Goal: Information Seeking & Learning: Find specific fact

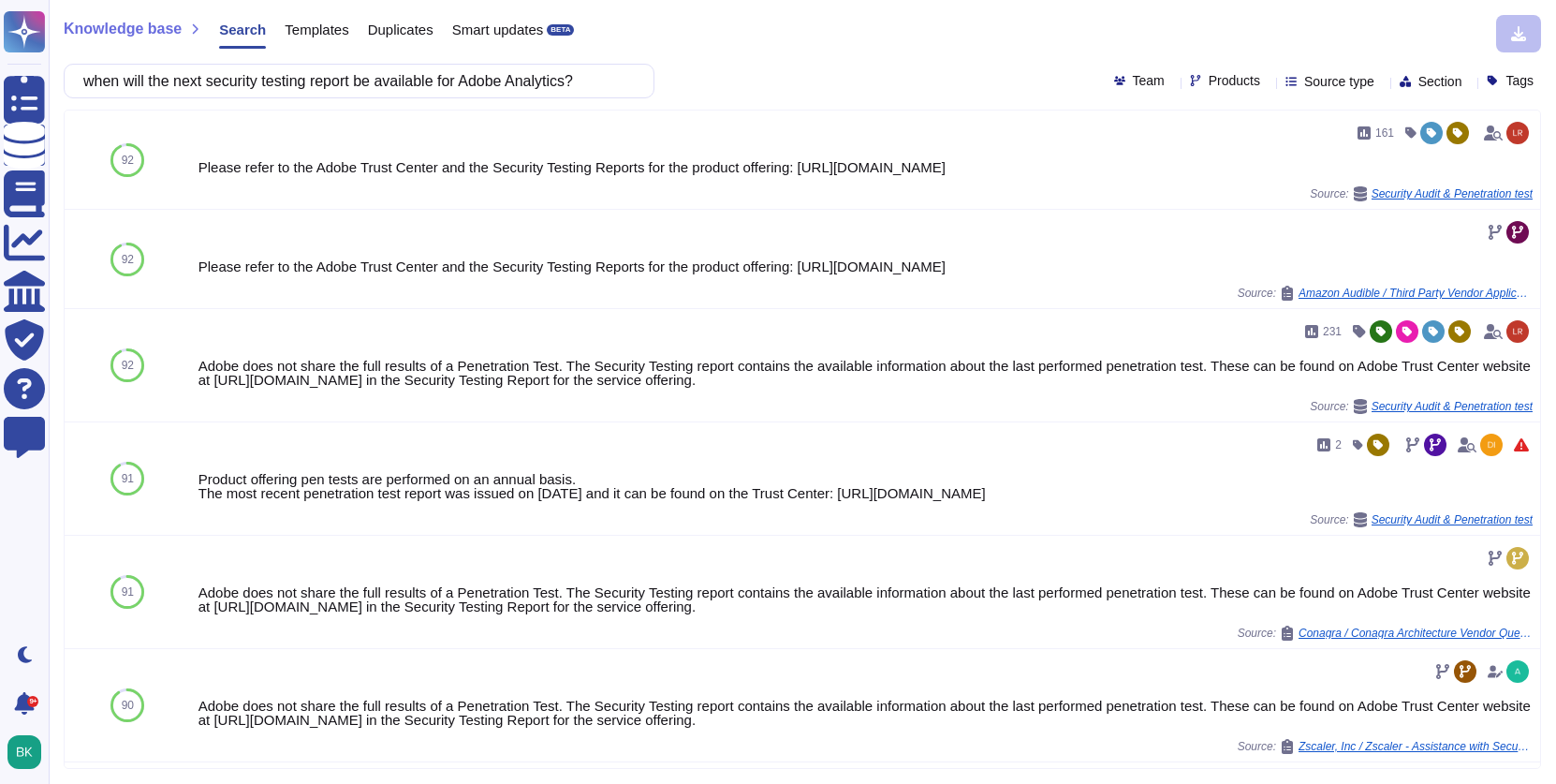
click at [320, 92] on input "when will the next security testing report be available for Adobe Analytics?" at bounding box center [354, 81] width 561 height 33
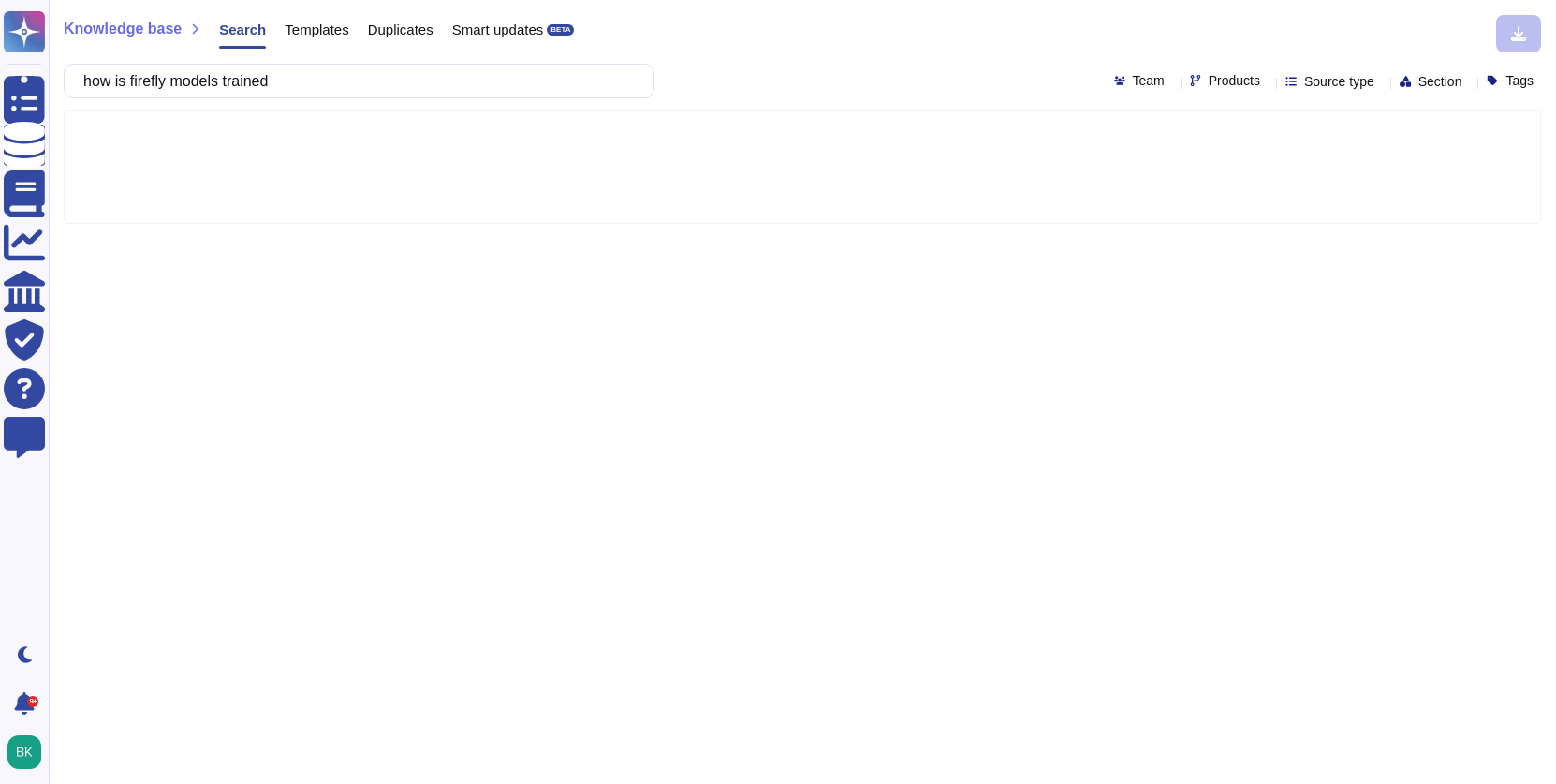
click at [1209, 84] on span "Products" at bounding box center [1234, 80] width 51 height 13
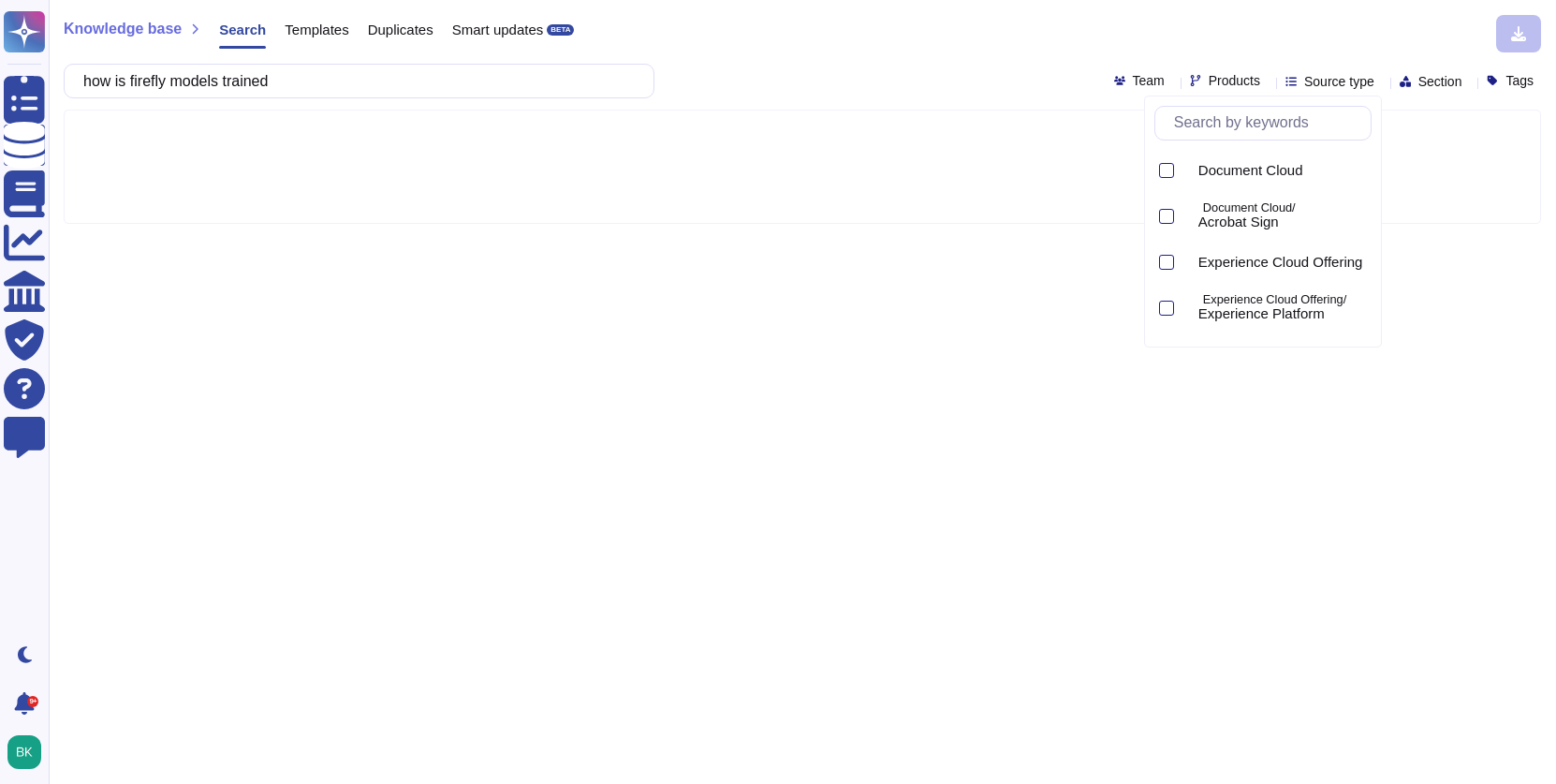
click at [980, 38] on div "Knowledge base Search Templates Duplicates Smart updates BETA" at bounding box center [795, 33] width 1463 height 37
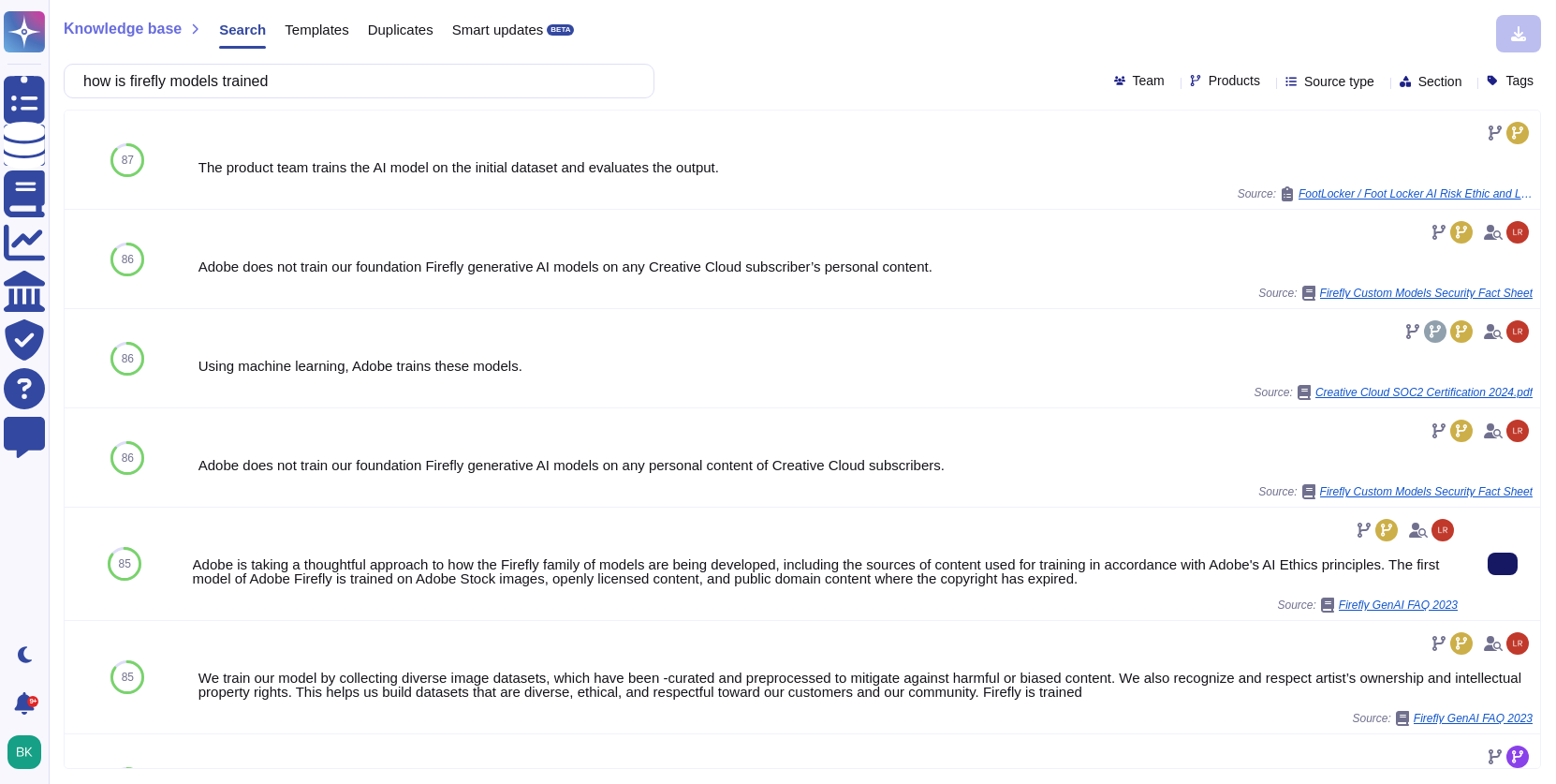
click at [1492, 570] on button at bounding box center [1503, 563] width 30 height 22
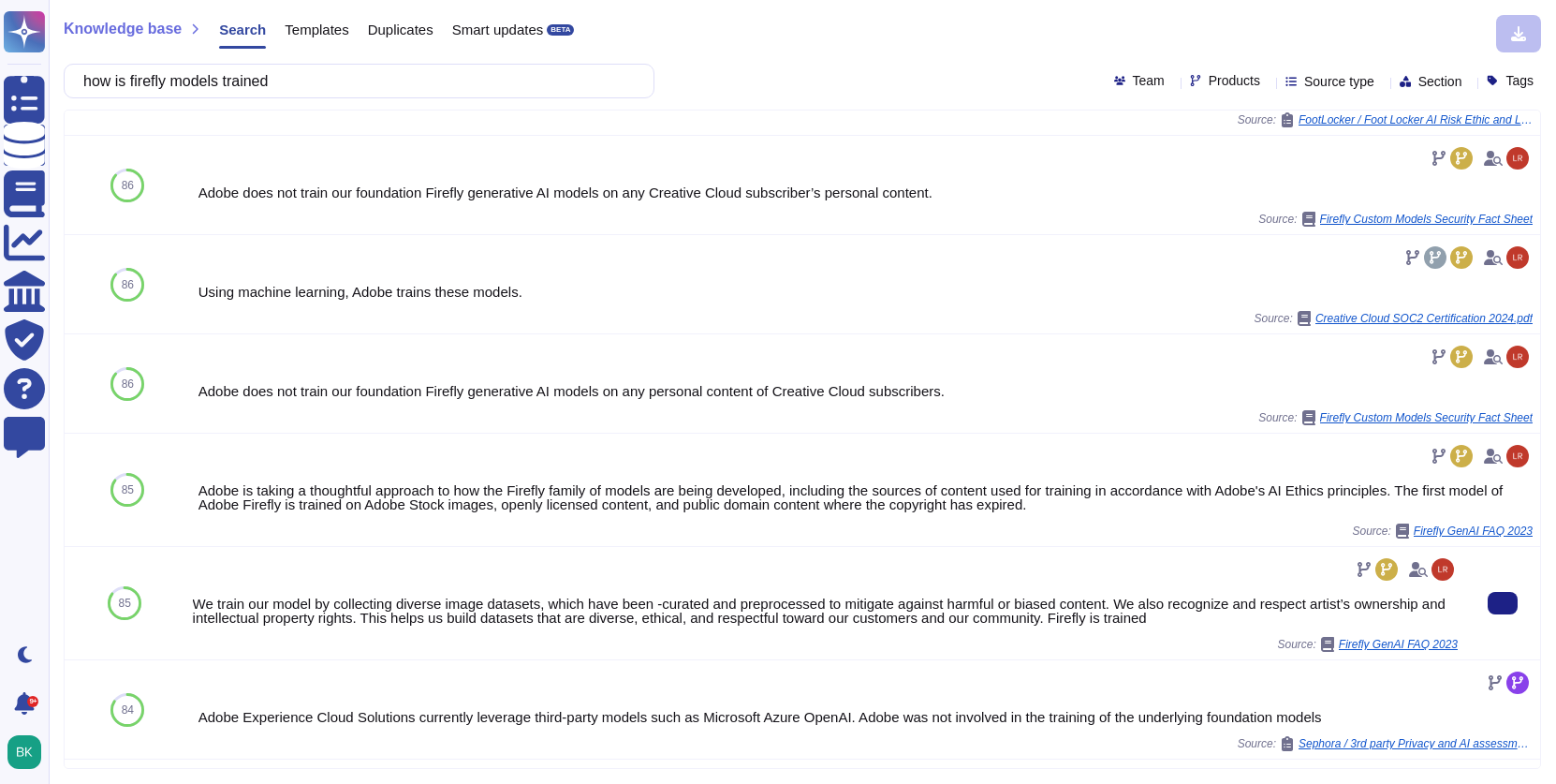
scroll to position [80, 0]
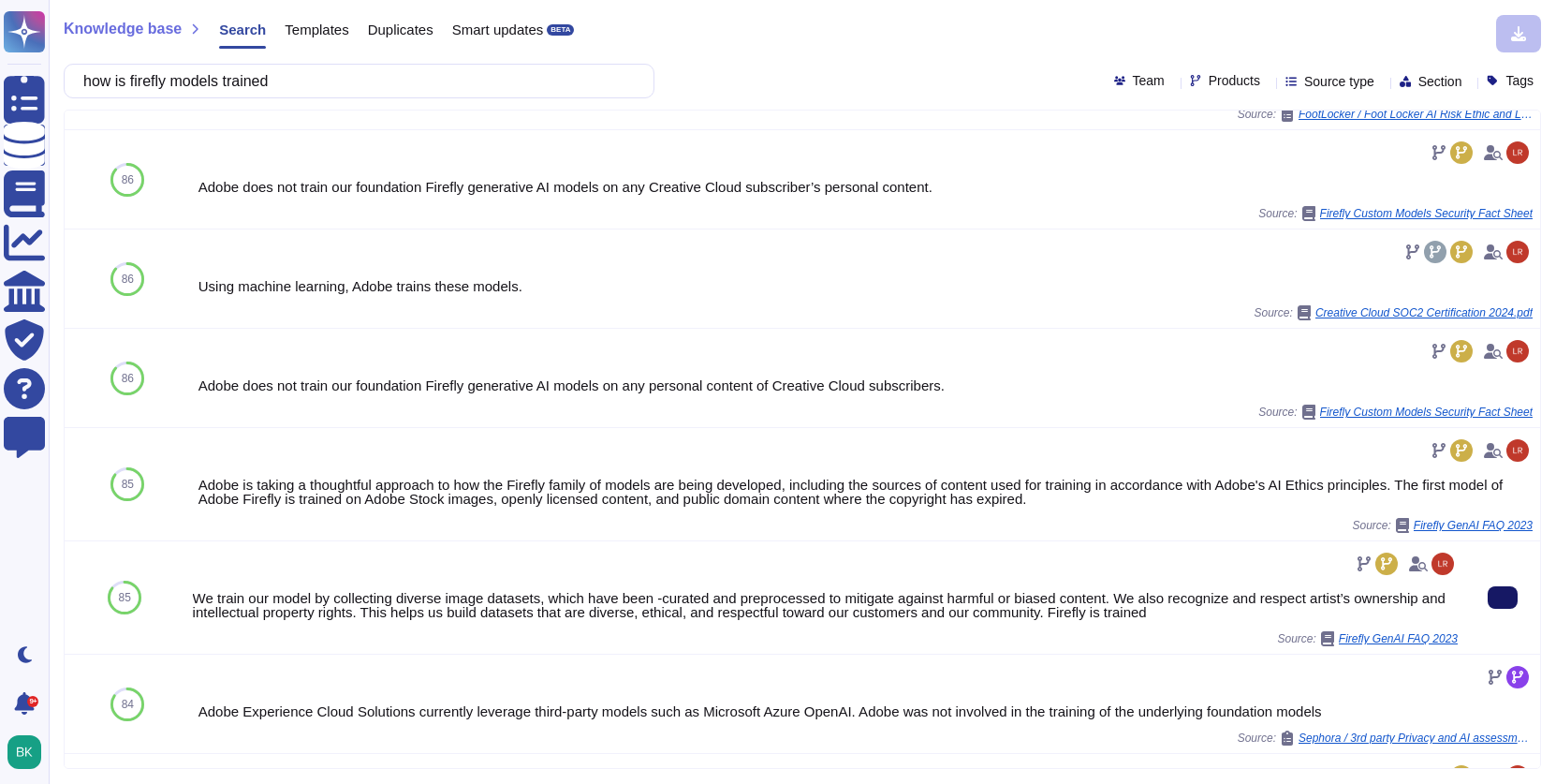
click at [1516, 598] on button at bounding box center [1503, 597] width 30 height 22
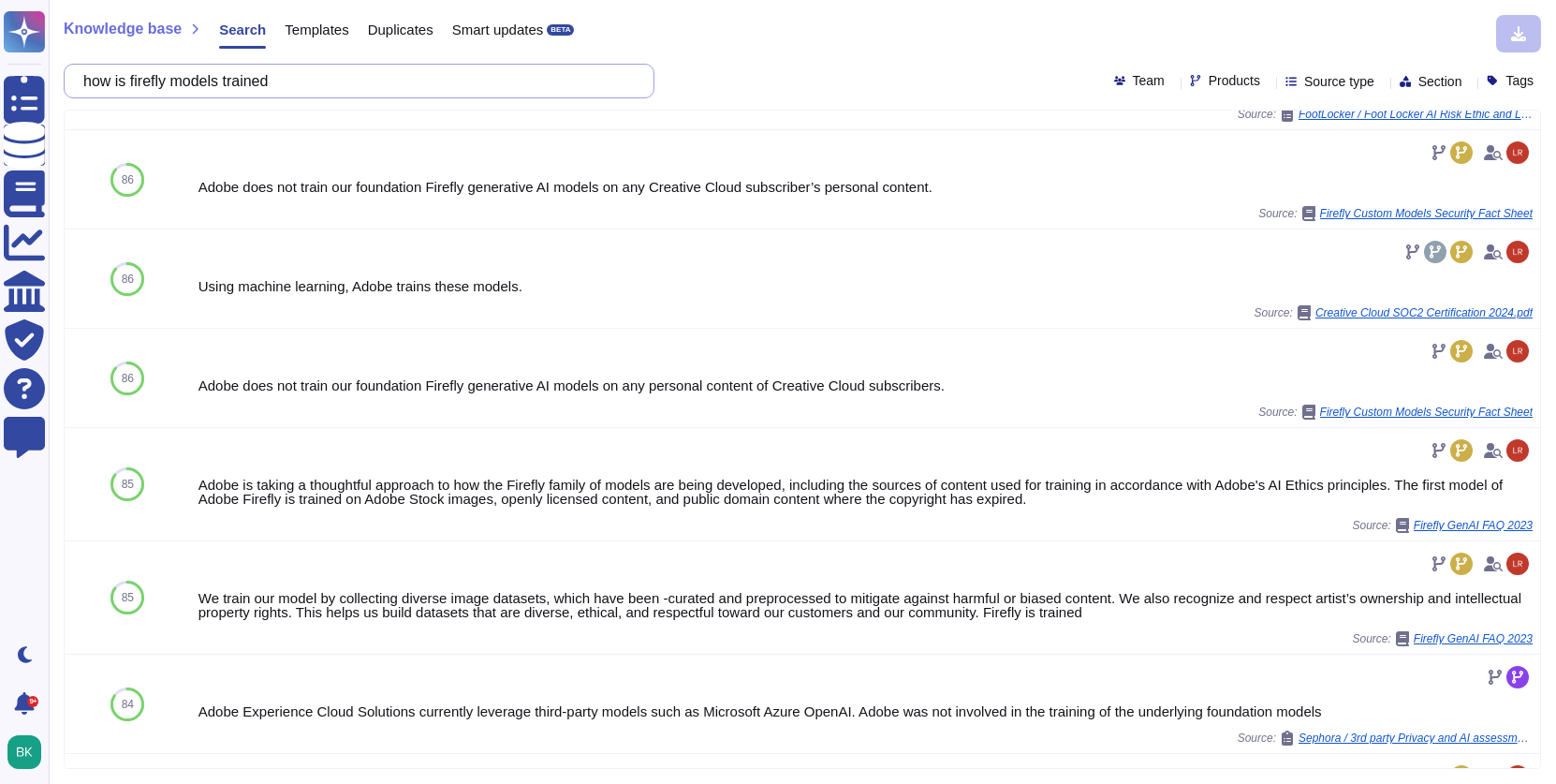
click at [294, 77] on input "how is firefly models trained" at bounding box center [354, 81] width 561 height 33
paste input "Segregation between tenants of service must be enforced outside of LLM. LLM is …"
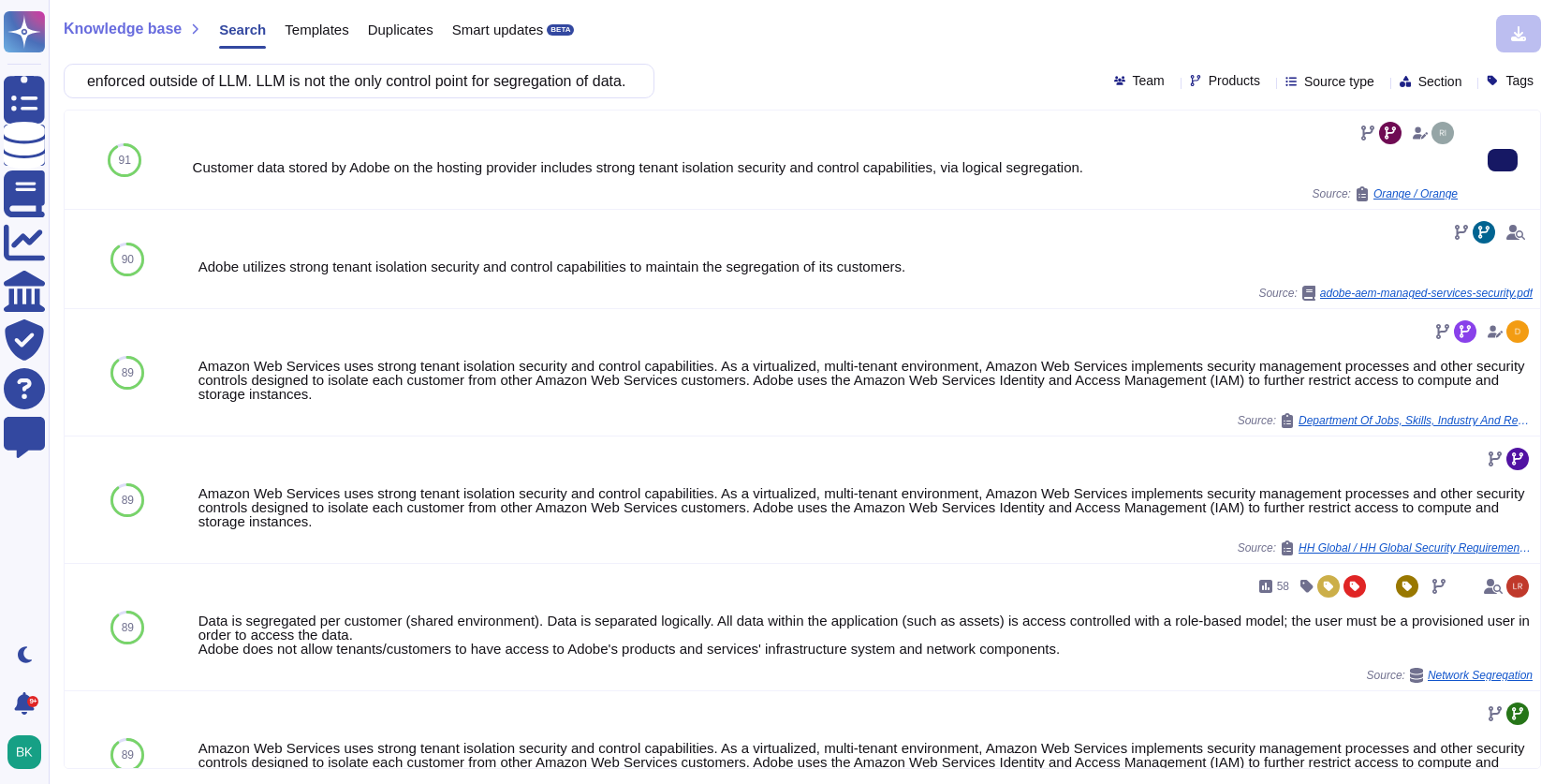
scroll to position [0, 0]
click at [1503, 160] on icon at bounding box center [1503, 160] width 0 height 0
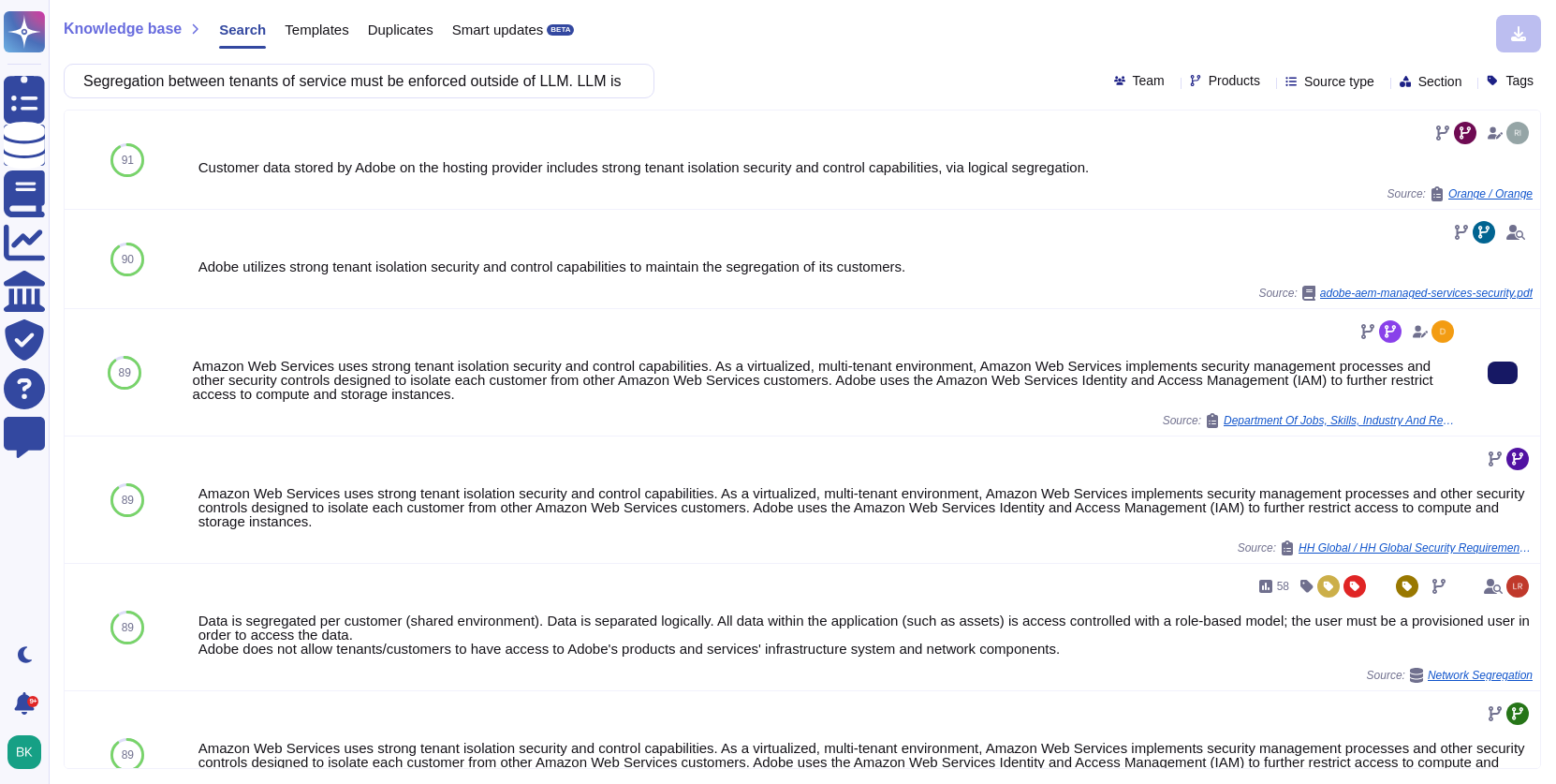
click at [1488, 370] on button at bounding box center [1503, 372] width 30 height 22
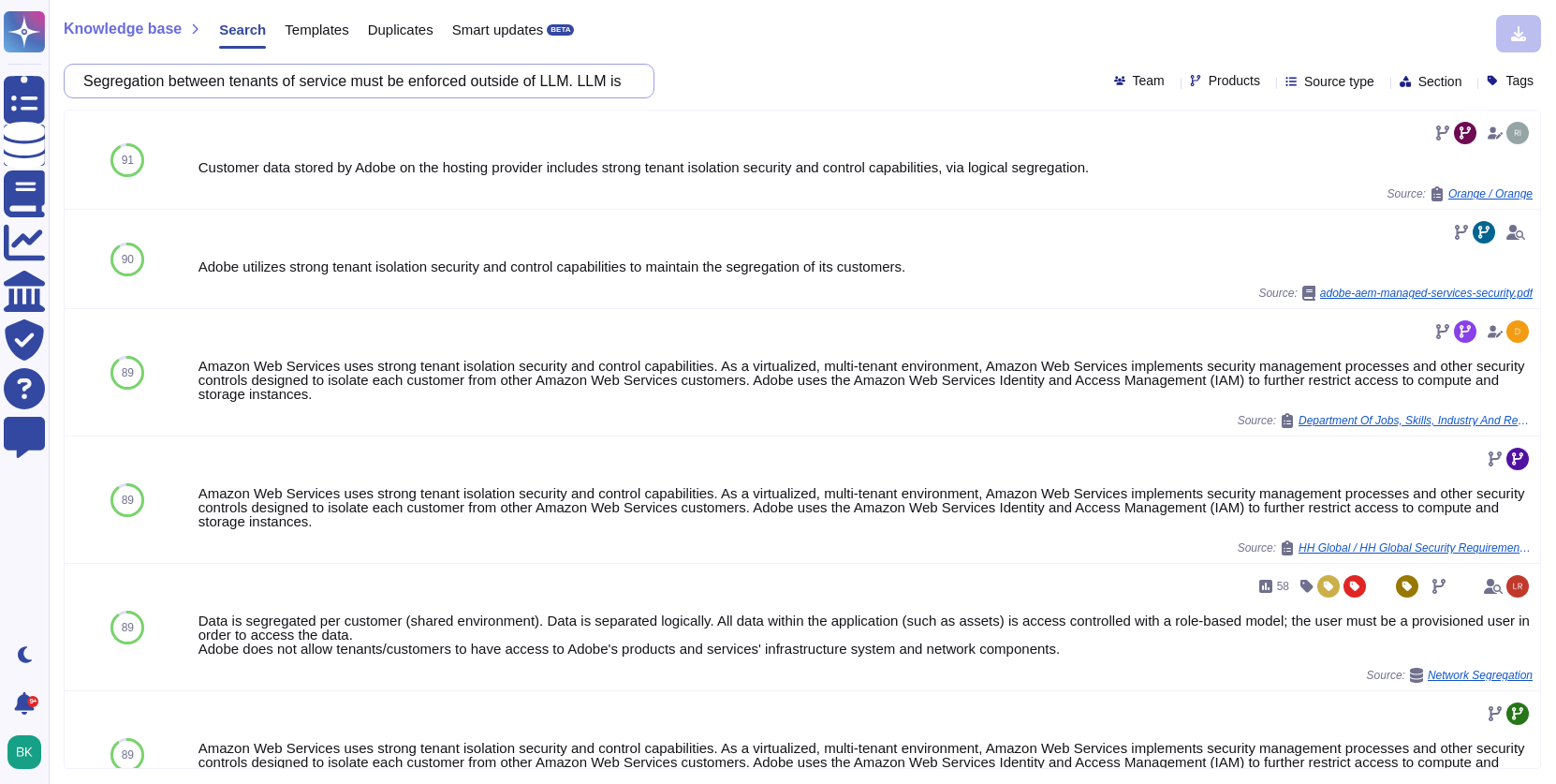
click at [416, 84] on input "Segregation between tenants of service must be enforced outside of LLM. LLM is …" at bounding box center [354, 81] width 561 height 33
paste input "What security testing has been done on the LLM related function(s)?"
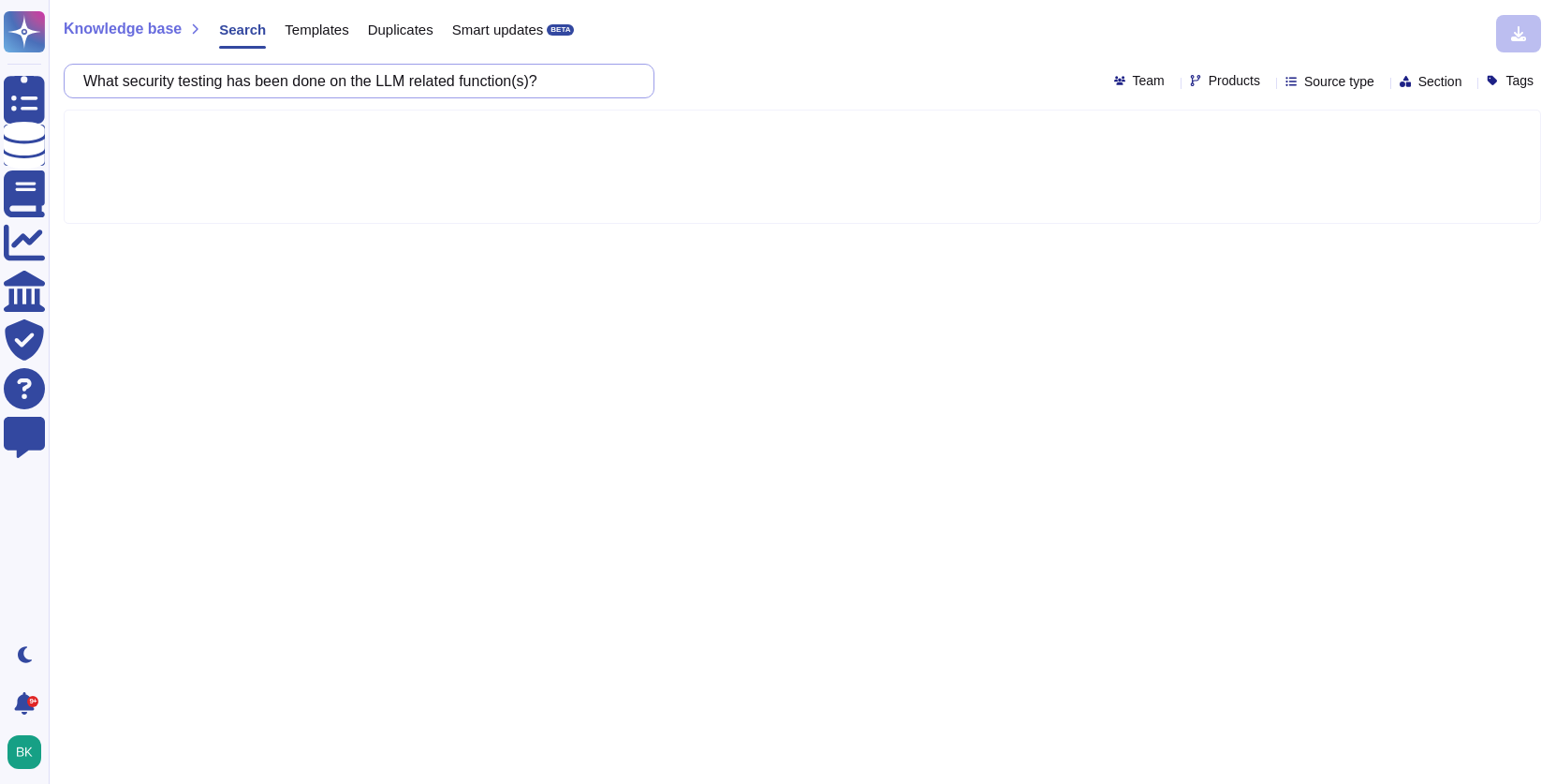
click at [396, 81] on input "What security testing has been done on the LLM related function(s)?" at bounding box center [354, 81] width 561 height 33
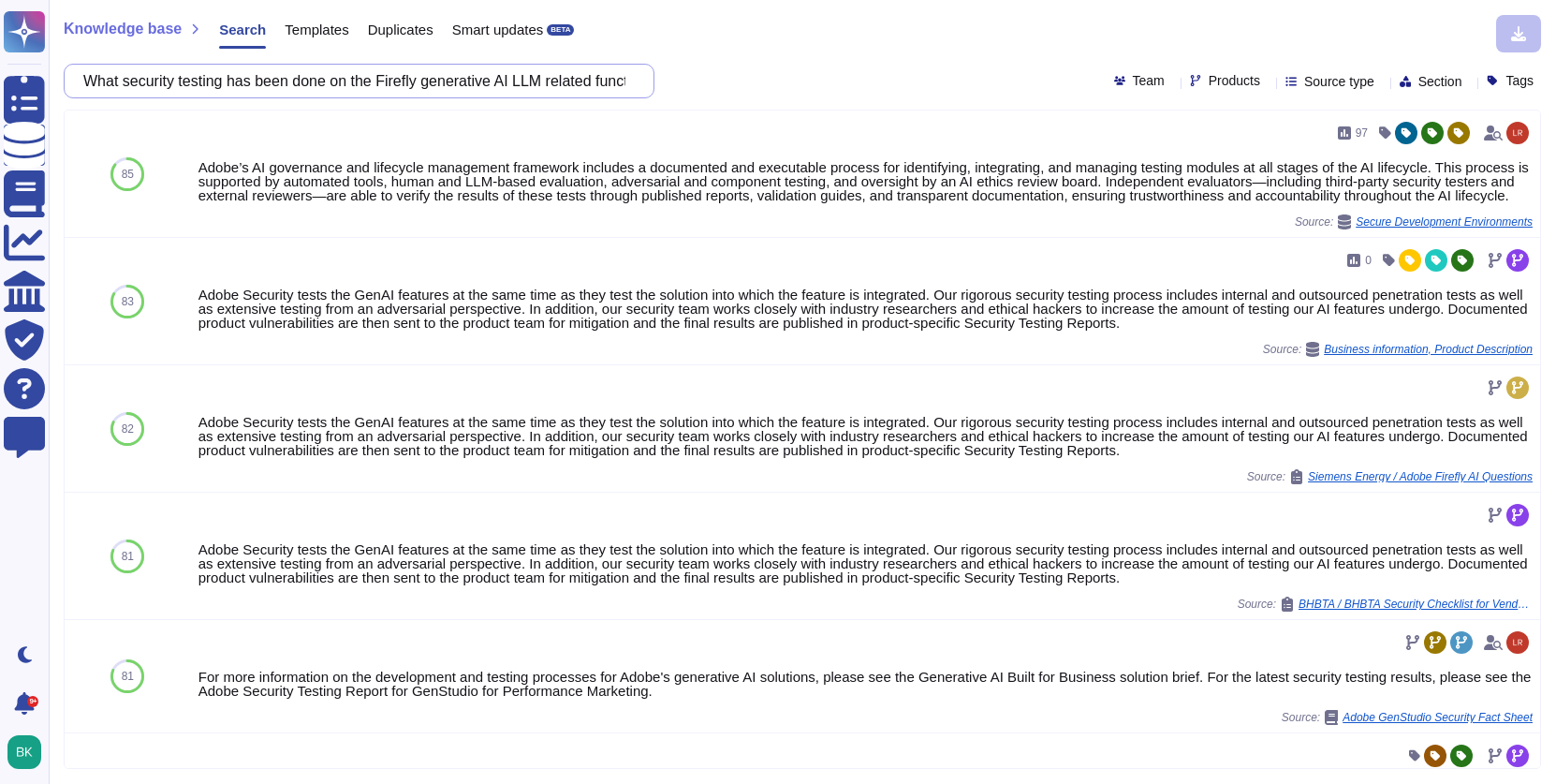
click at [326, 81] on input "What security testing has been done on the Firefly generative AI LLM related fu…" at bounding box center [354, 81] width 561 height 33
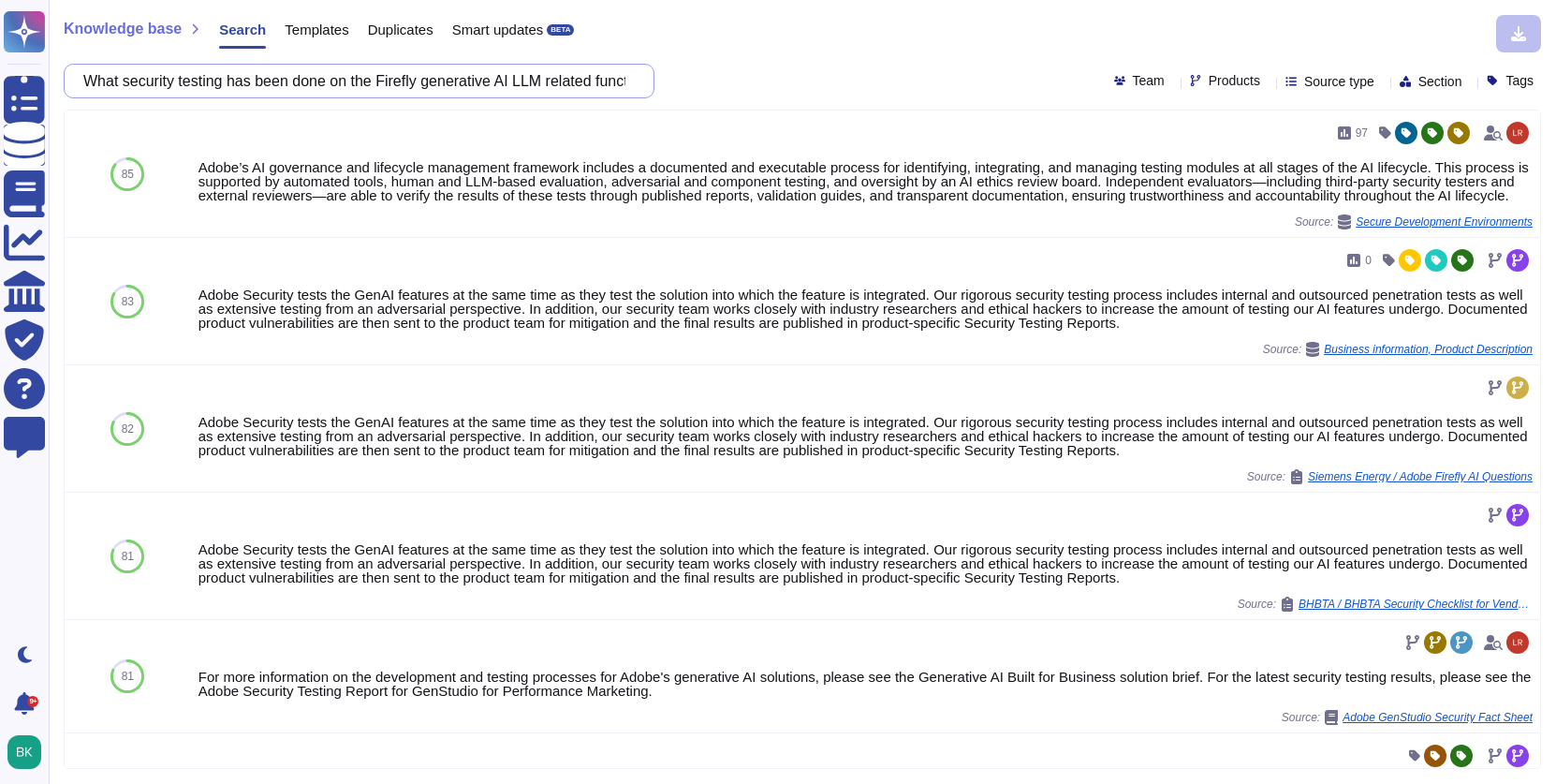
click at [326, 81] on input "What security testing has been done on the Firefly generative AI LLM related fu…" at bounding box center [354, 81] width 561 height 33
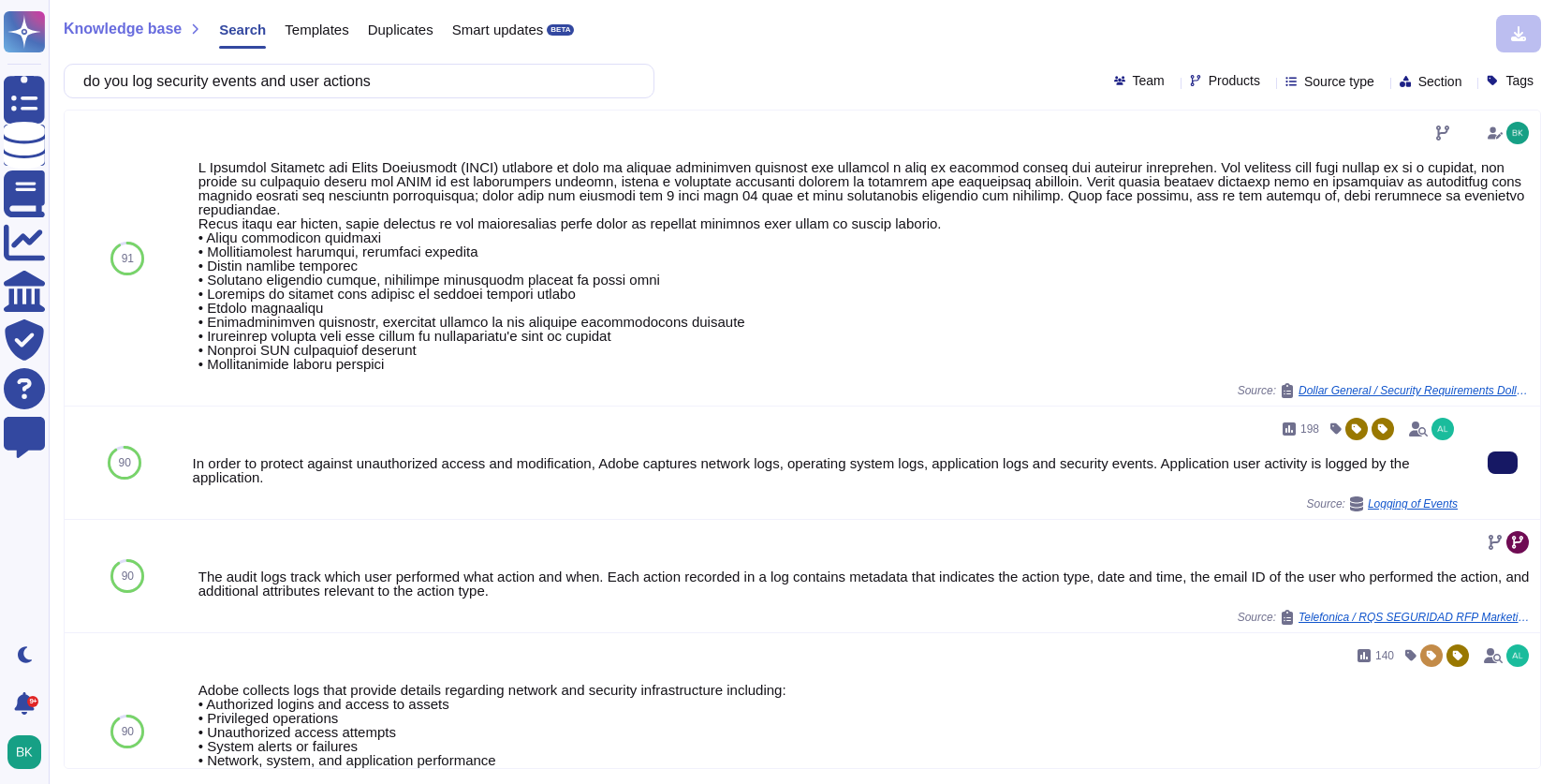
click at [1504, 471] on button at bounding box center [1503, 462] width 30 height 22
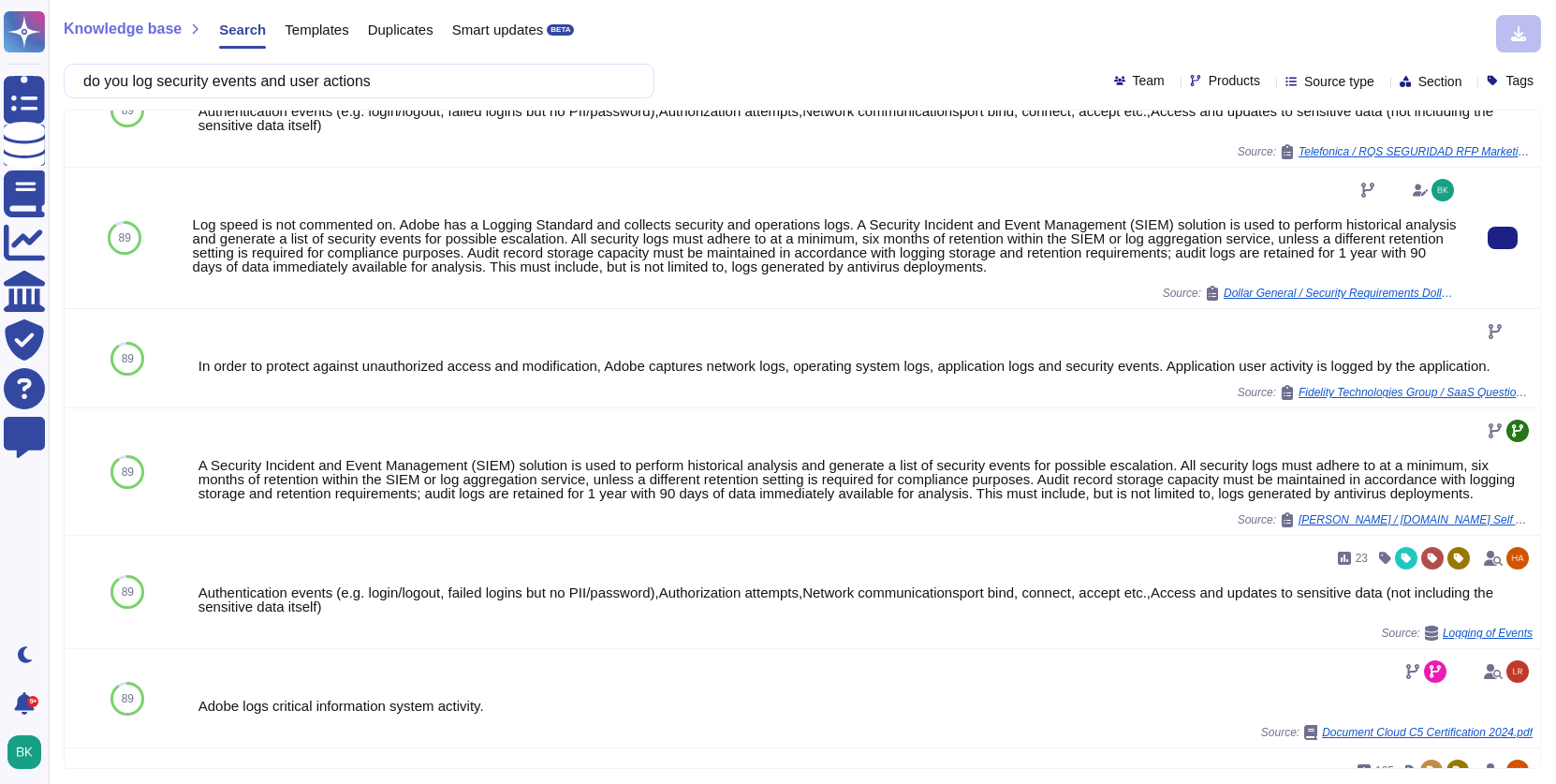
scroll to position [1306, 0]
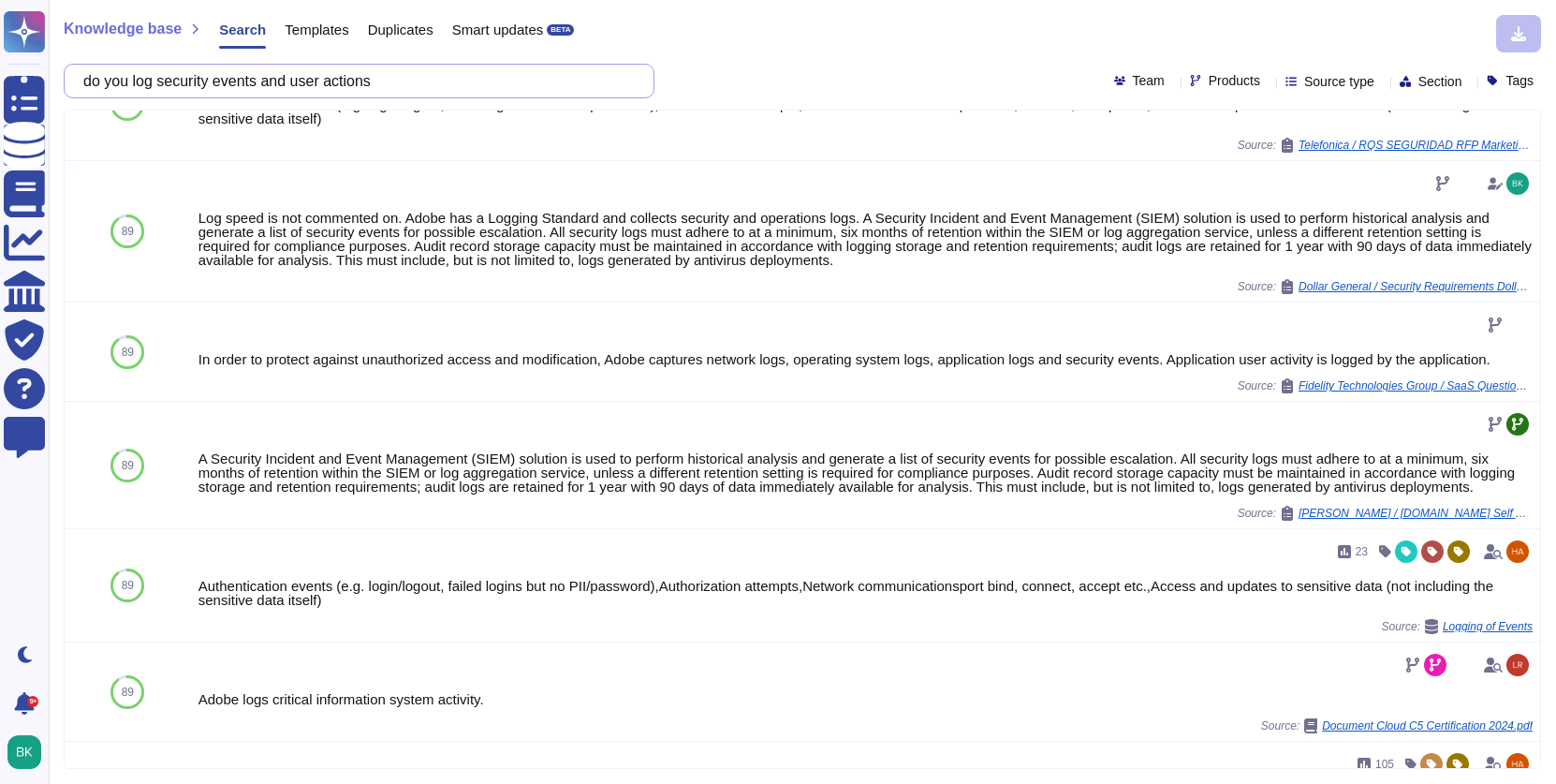
click at [337, 73] on input "do you log security events and user actions" at bounding box center [354, 81] width 561 height 33
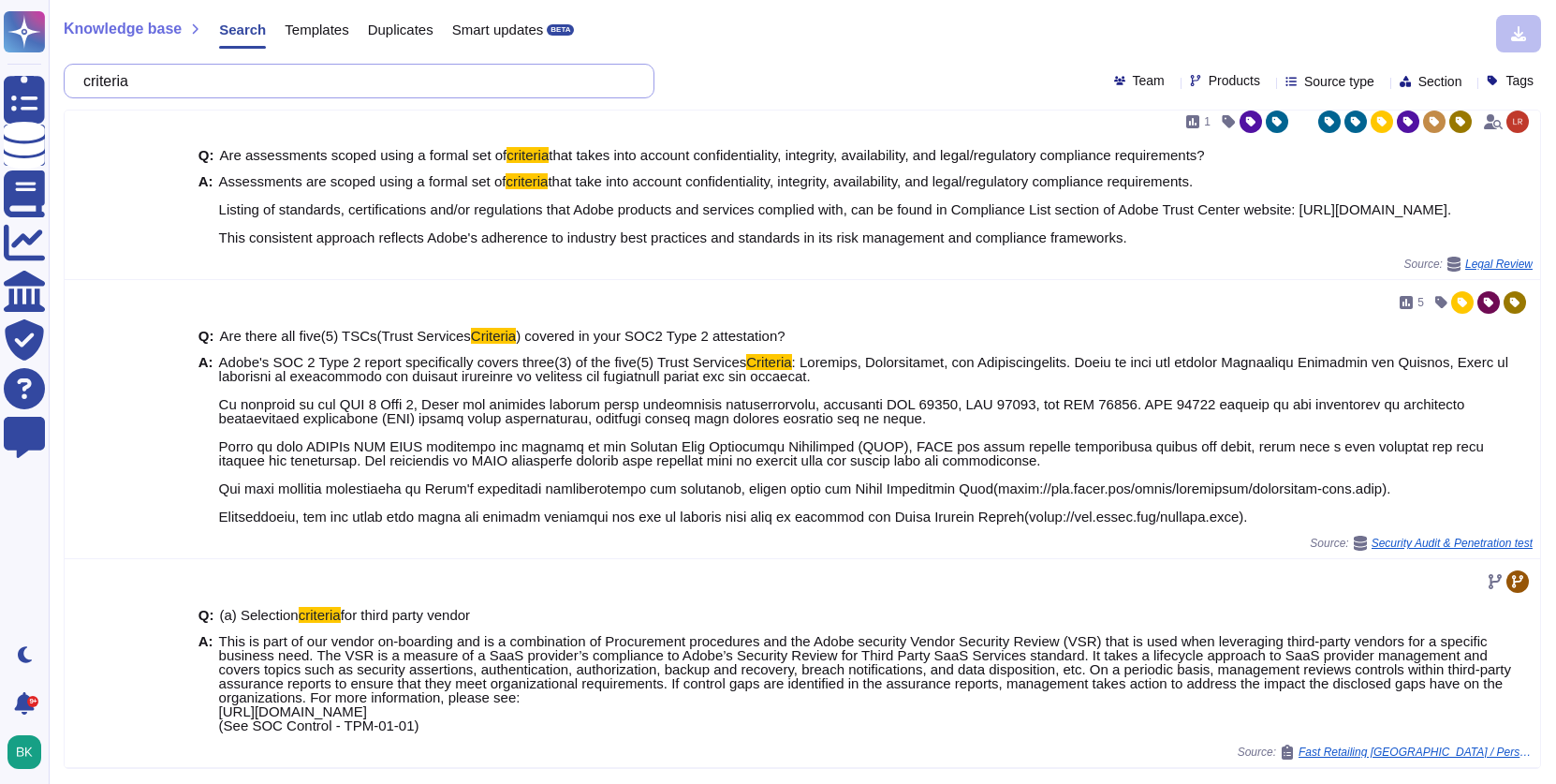
scroll to position [0, 0]
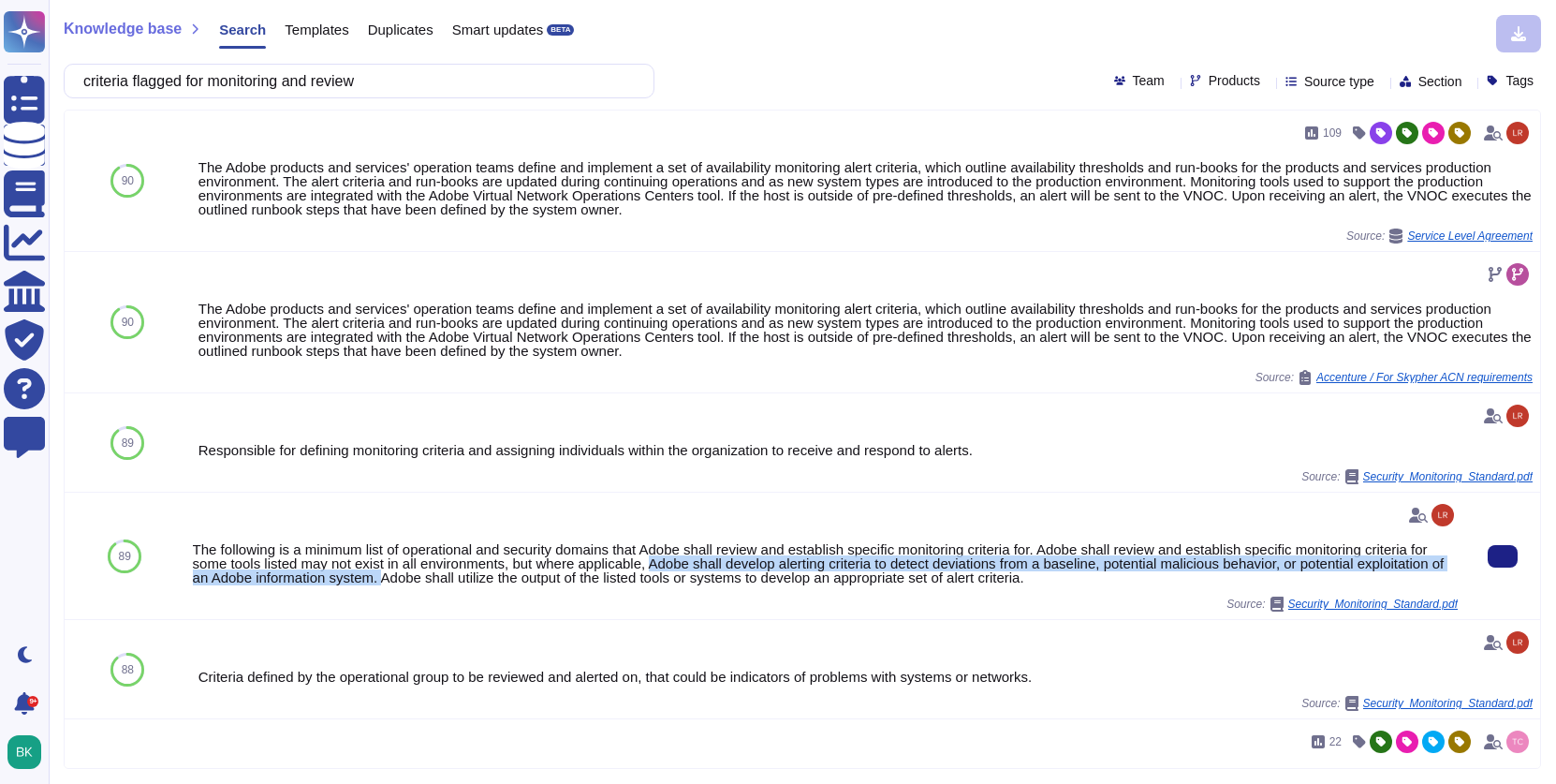
drag, startPoint x: 686, startPoint y: 562, endPoint x: 480, endPoint y: 581, distance: 206.9
click at [480, 581] on div "The following is a minimum list of operational and security domains that Adobe …" at bounding box center [825, 563] width 1265 height 42
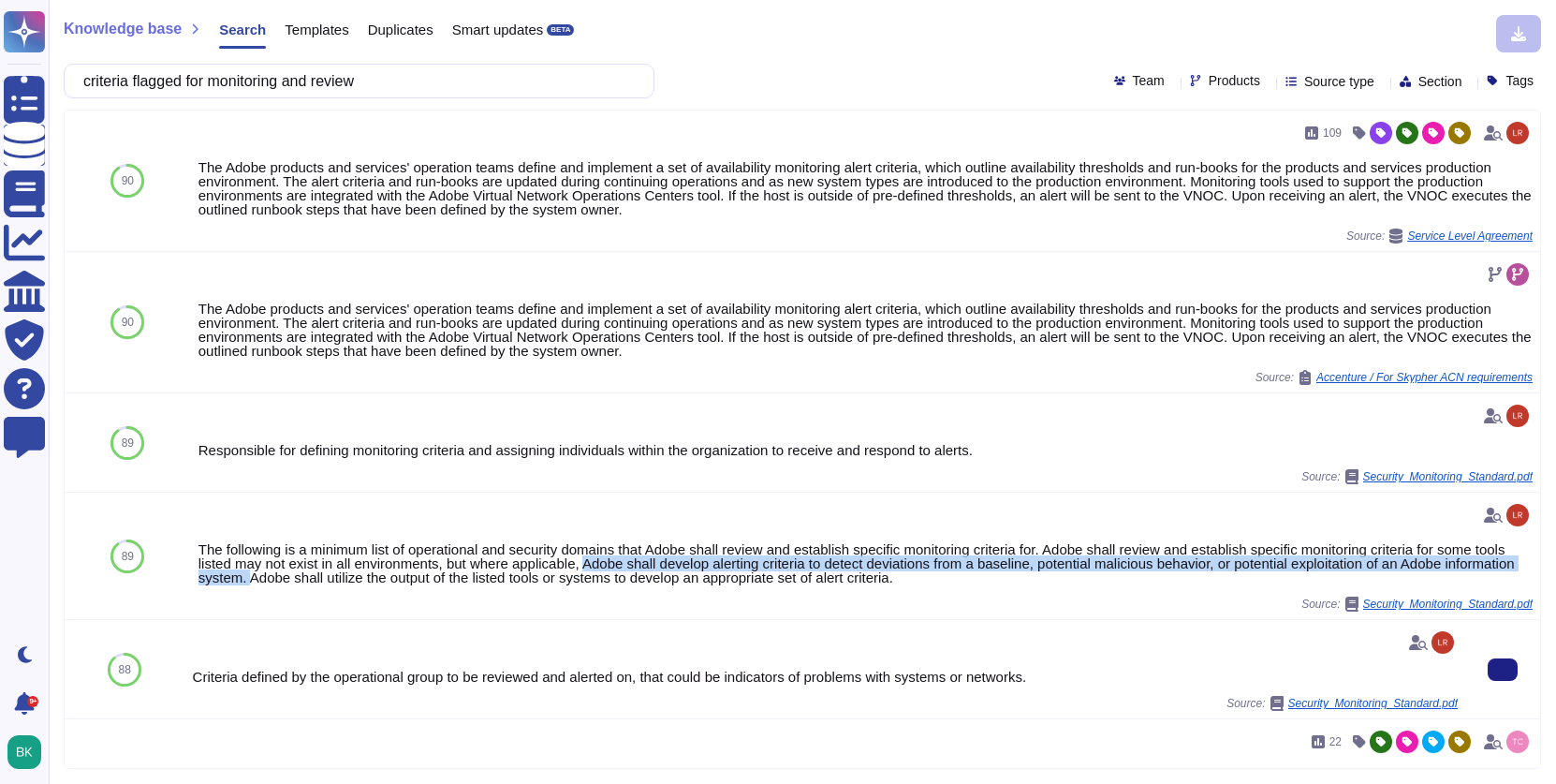
copy div "Adobe shall develop alerting criteria to detect deviations from a baseline, pot…"
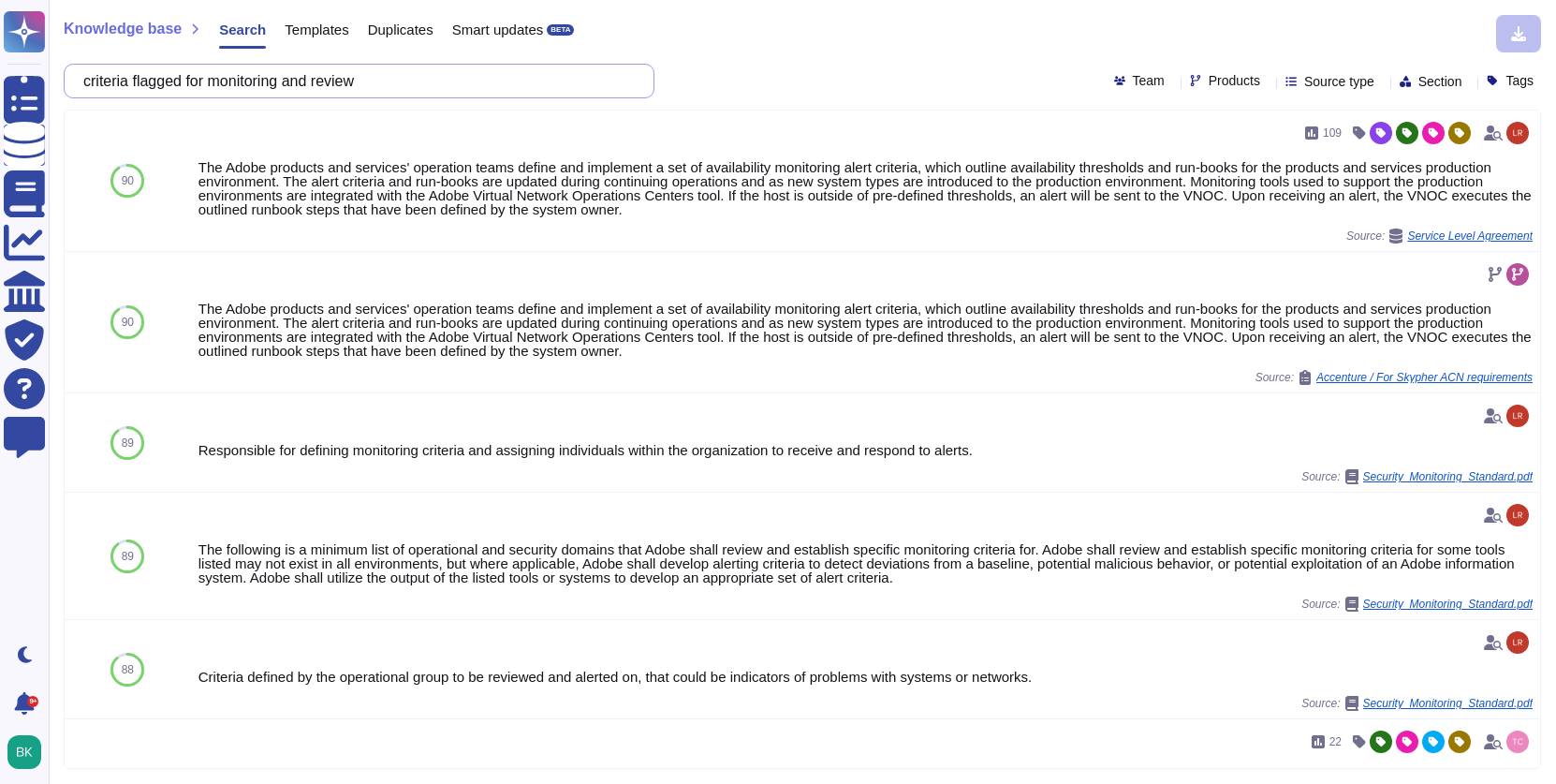
click at [344, 79] on input "criteria flagged for monitoring and review" at bounding box center [354, 81] width 561 height 33
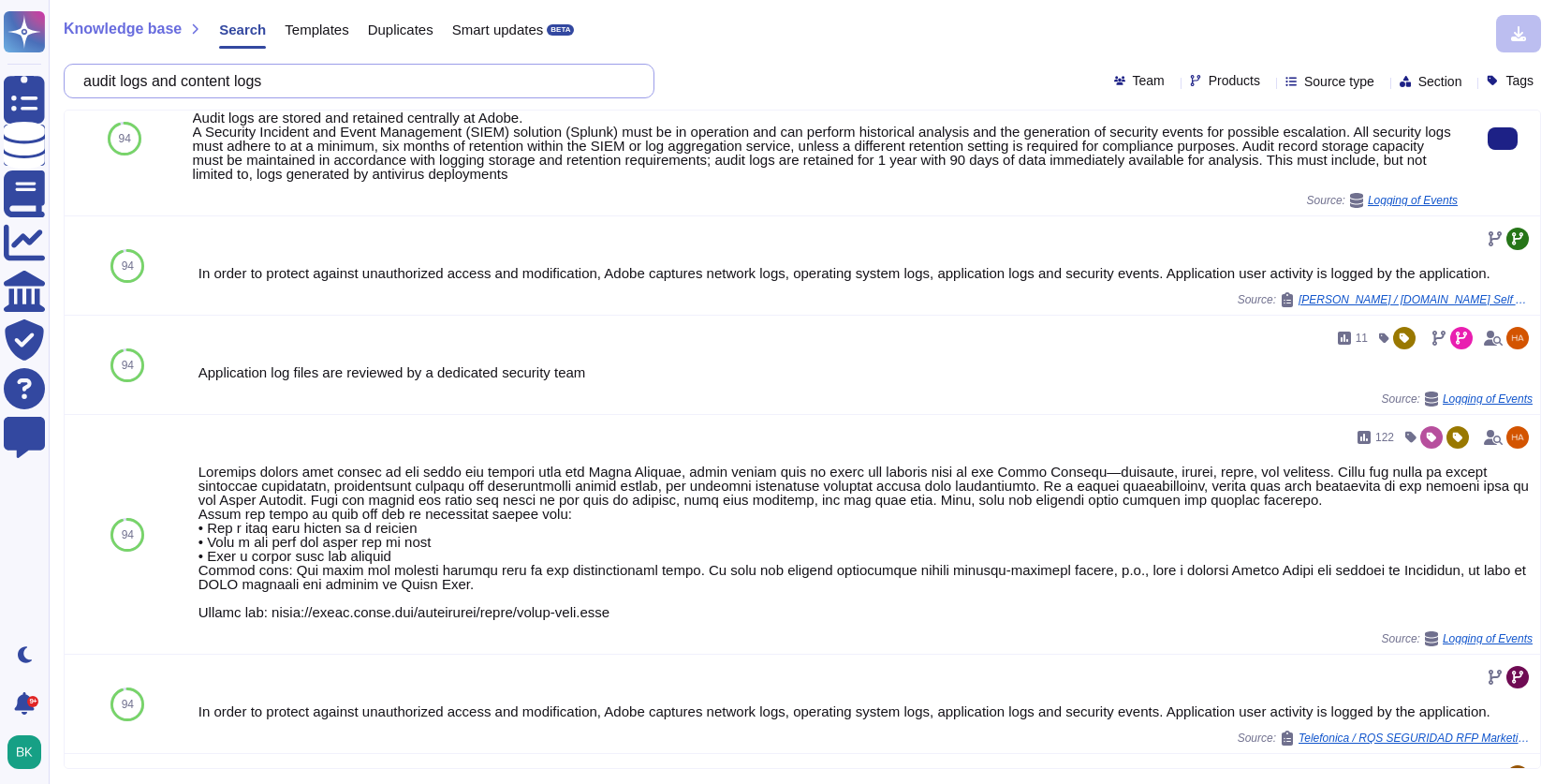
scroll to position [302, 0]
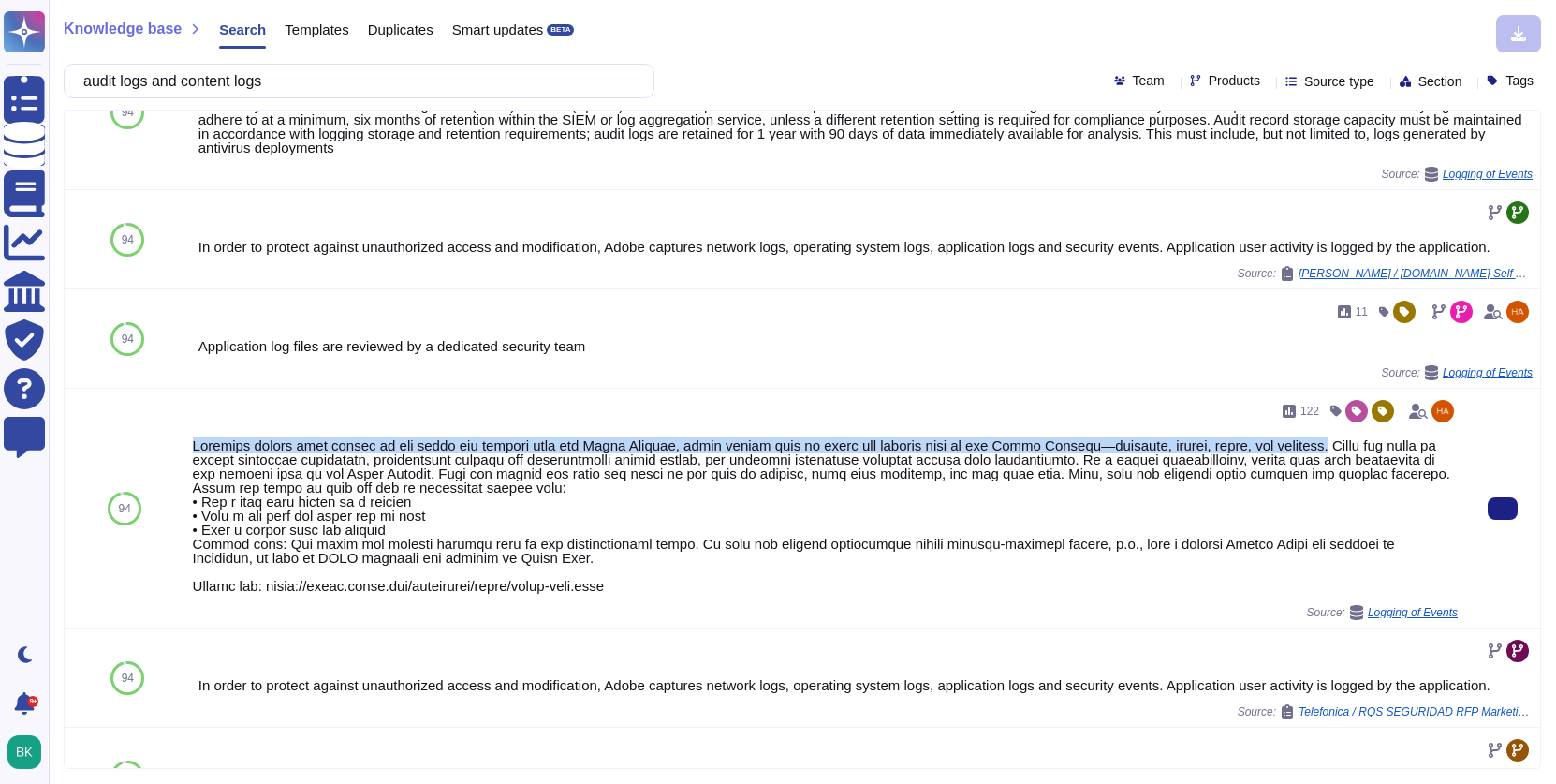
drag, startPoint x: 190, startPoint y: 469, endPoint x: 1386, endPoint y: 477, distance: 1195.7
click at [1386, 477] on div "122 Source: Logging of Events" at bounding box center [825, 508] width 1280 height 239
copy div "Customer admins have access to the audit log feature from the Admin Console, wh…"
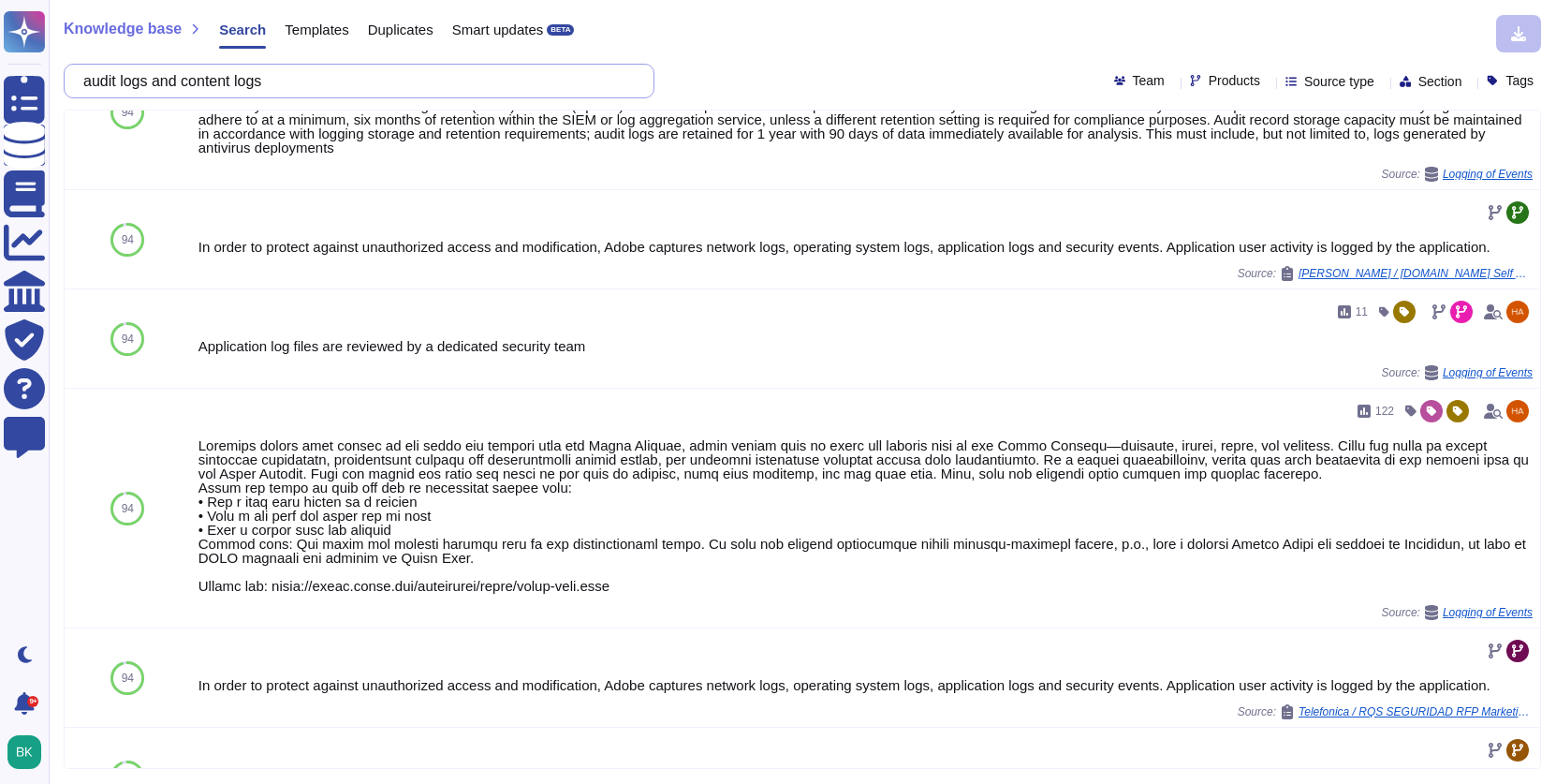
drag, startPoint x: 201, startPoint y: 81, endPoint x: 95, endPoint y: 75, distance: 106.9
click at [95, 75] on input "audit logs and content logs" at bounding box center [354, 81] width 561 height 33
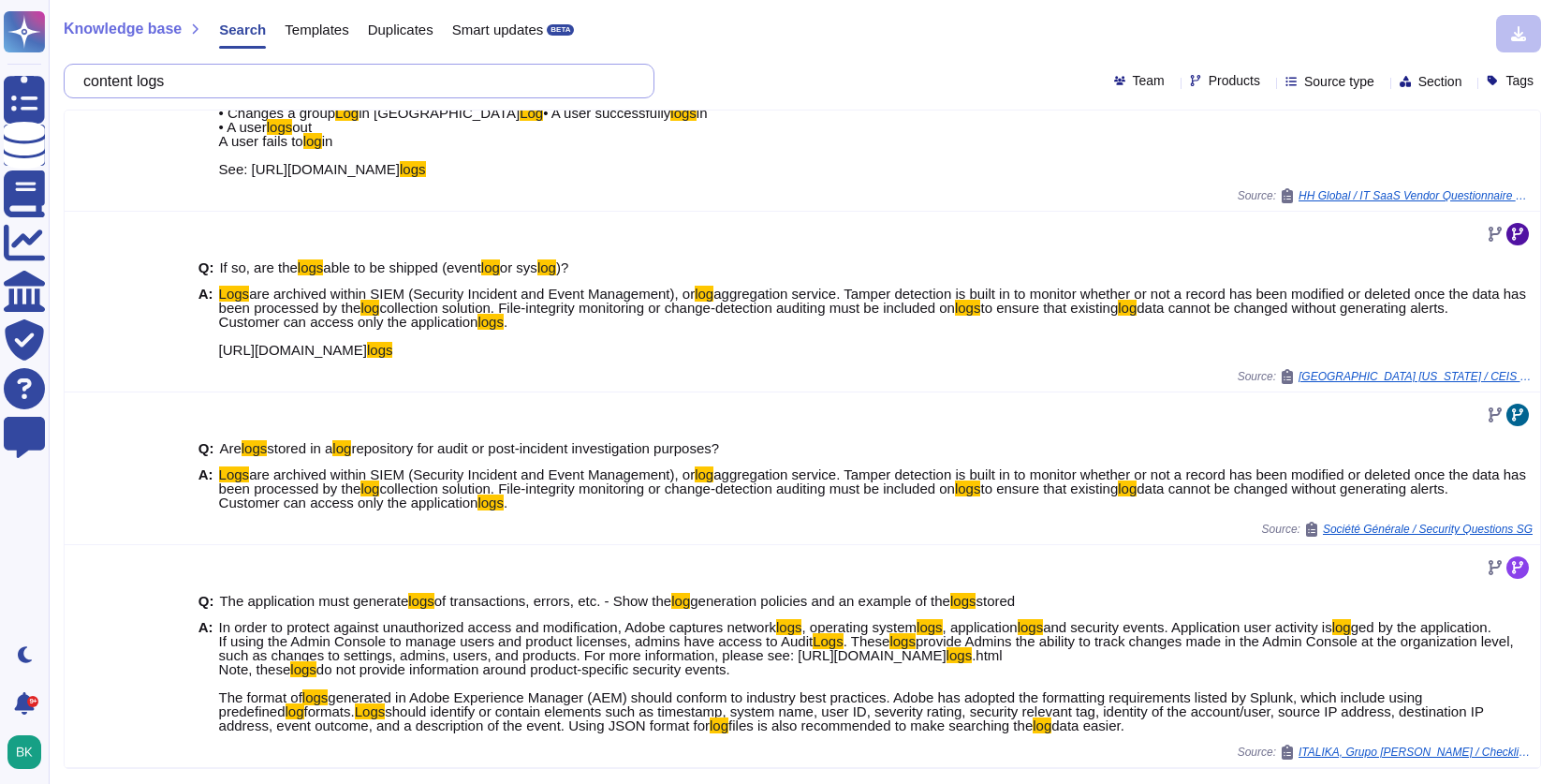
scroll to position [880, 0]
click at [314, 95] on input "content logs" at bounding box center [354, 81] width 561 height 33
paste input "Is the LLM related function(s) security maturity periodically assessed through …"
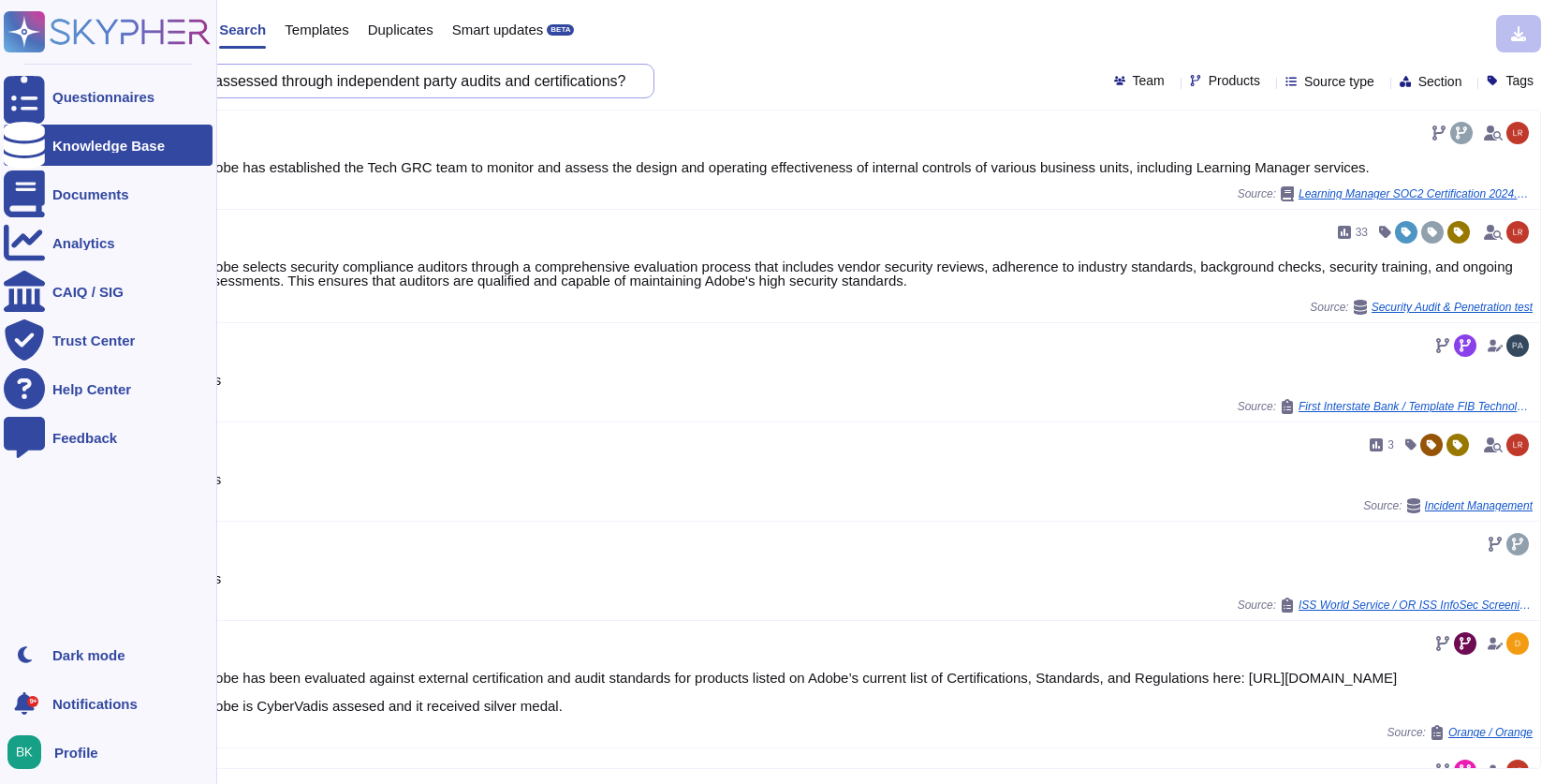
scroll to position [0, 0]
drag, startPoint x: 246, startPoint y: 76, endPoint x: 37, endPoint y: 73, distance: 209.8
click at [37, 73] on div "Questionnaires Knowledge Base Documents Analytics CAIQ / SIG Trust Center Help …" at bounding box center [778, 392] width 1556 height 784
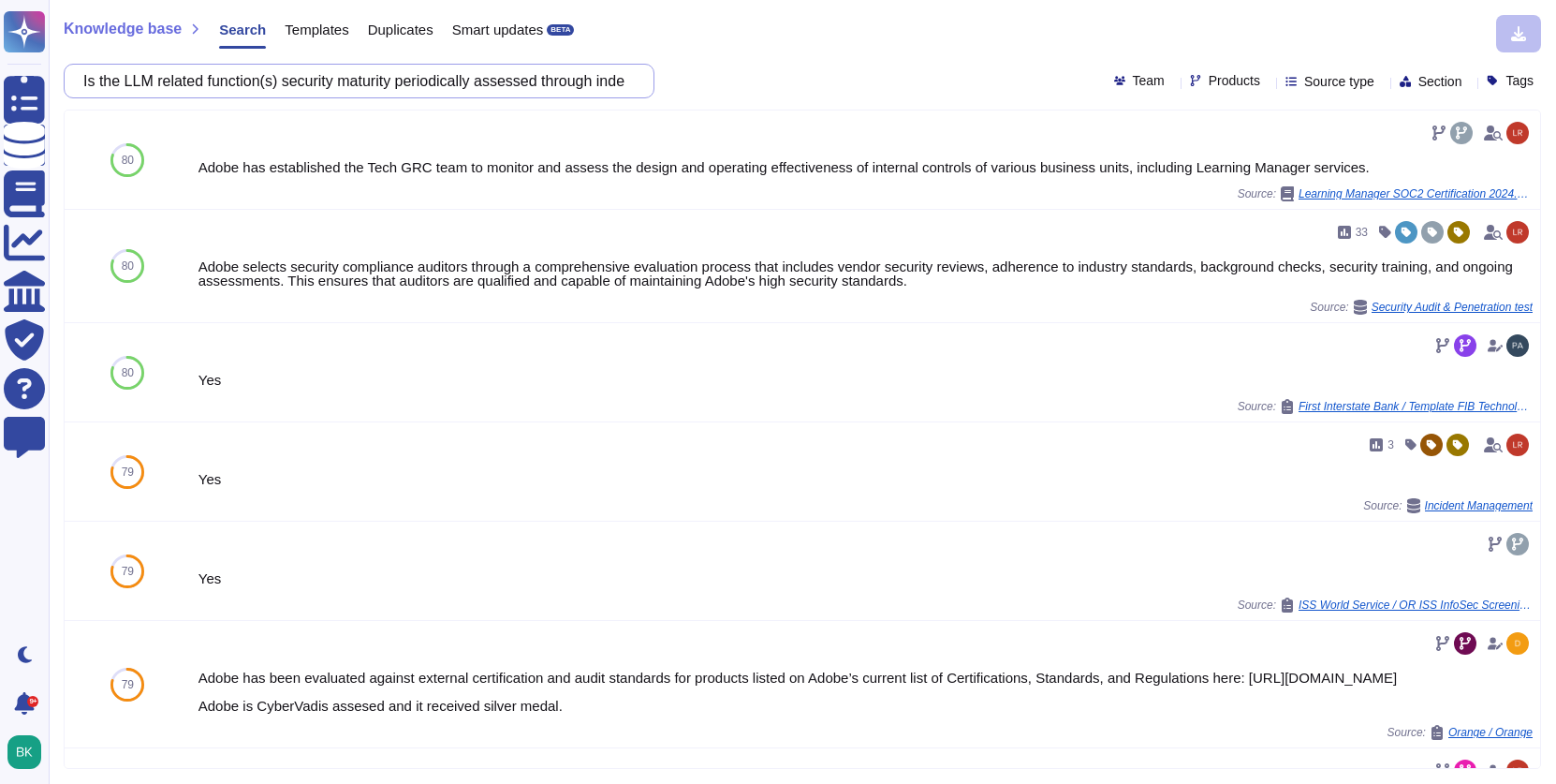
click at [241, 81] on input "Is the LLM related function(s) security maturity periodically assessed through …" at bounding box center [354, 81] width 561 height 33
click at [137, 81] on input "Is the LLM related function(s) security maturity periodically assessed through …" at bounding box center [354, 81] width 561 height 33
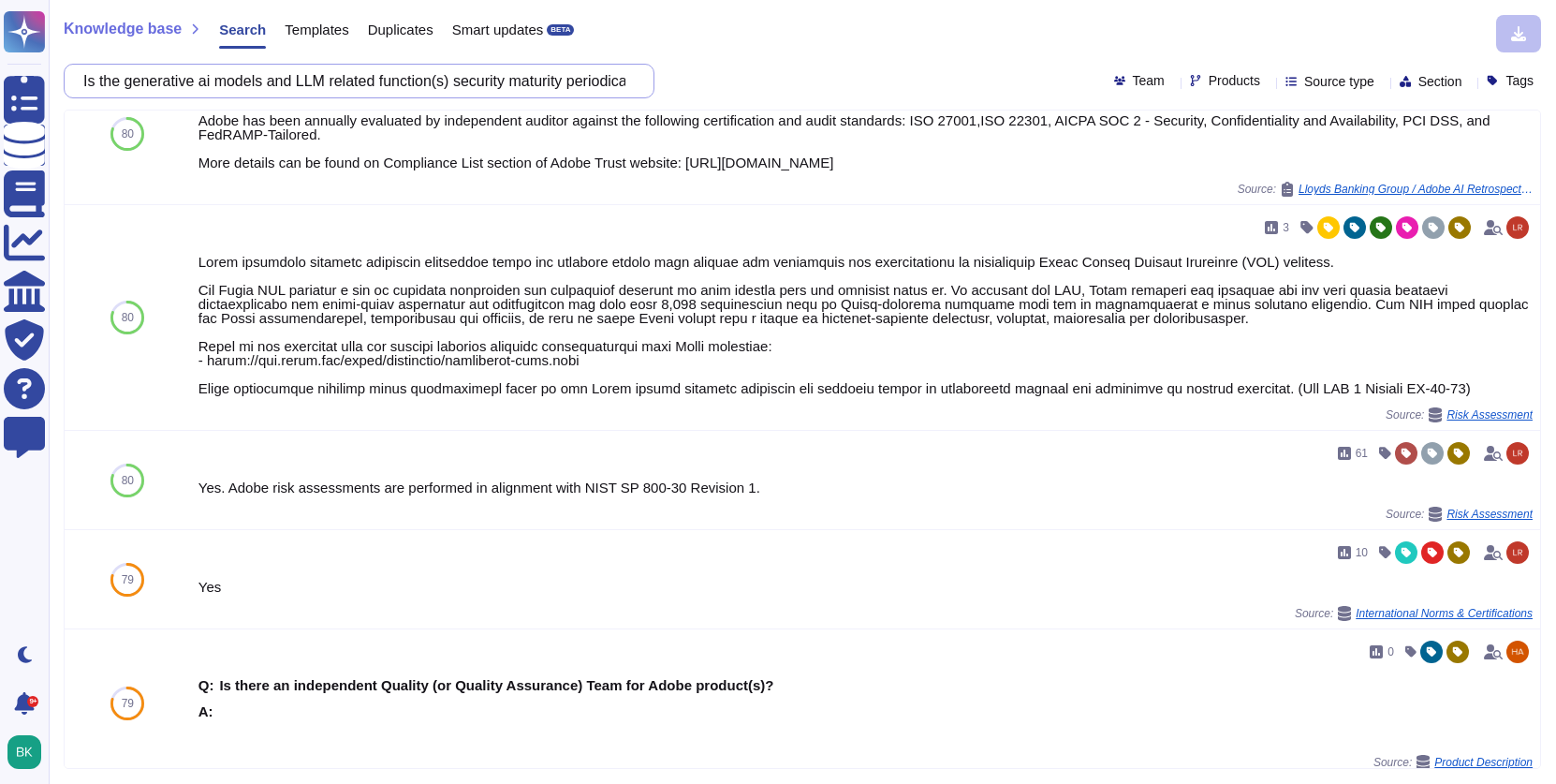
scroll to position [1433, 0]
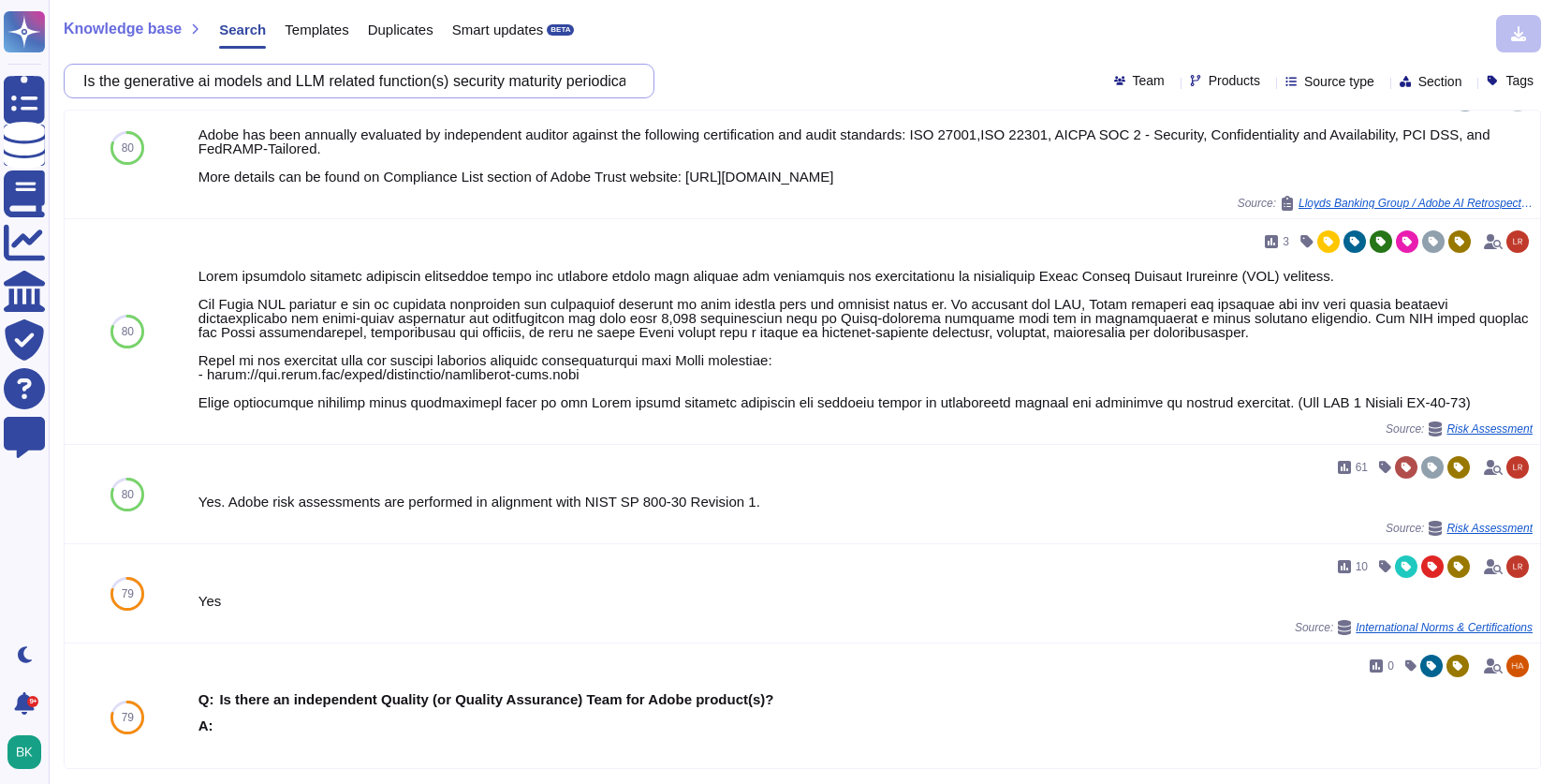
click at [267, 78] on input "Is the generative ai models and LLM related function(s) security maturity perio…" at bounding box center [354, 81] width 561 height 33
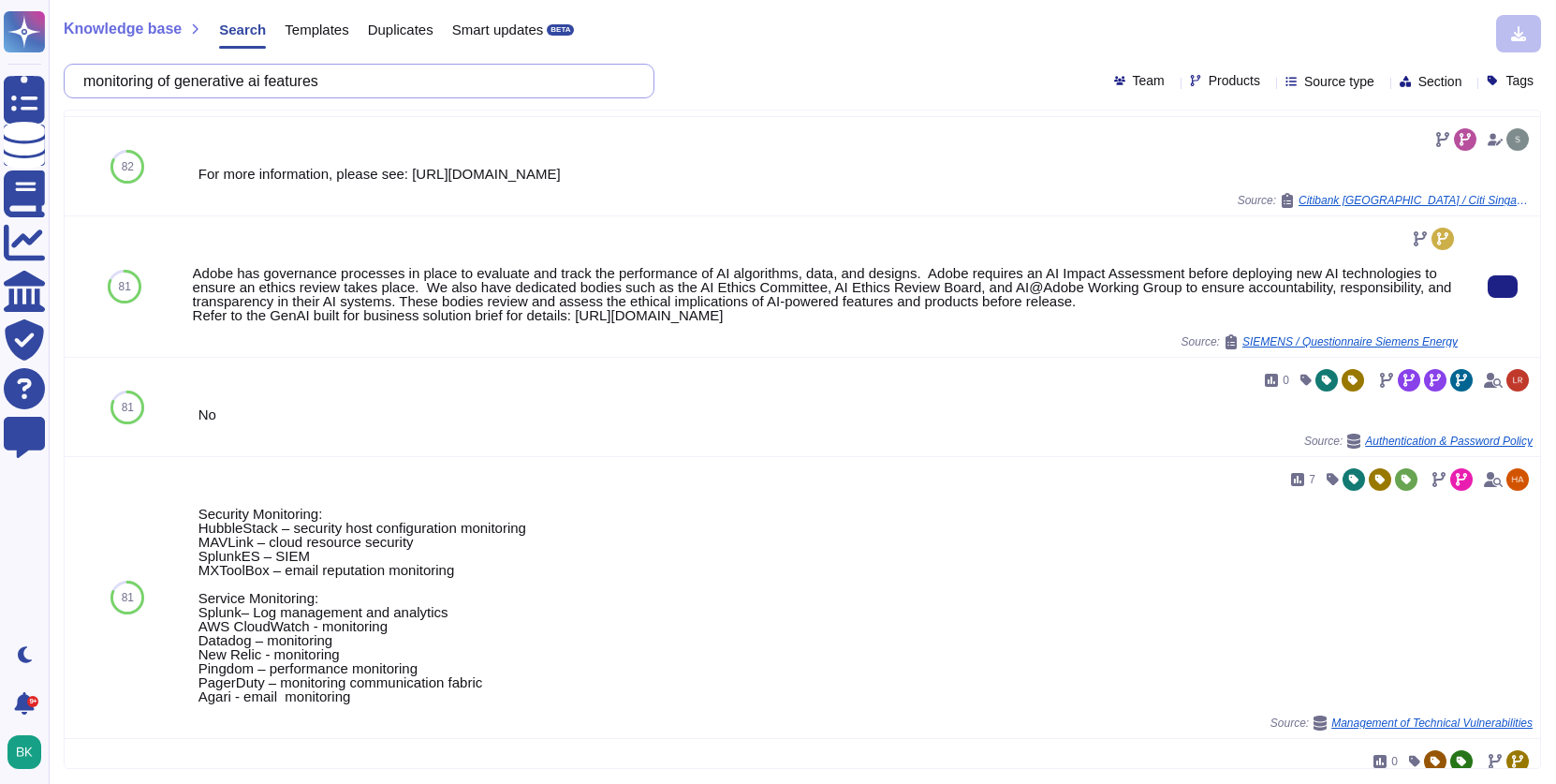
scroll to position [1253, 0]
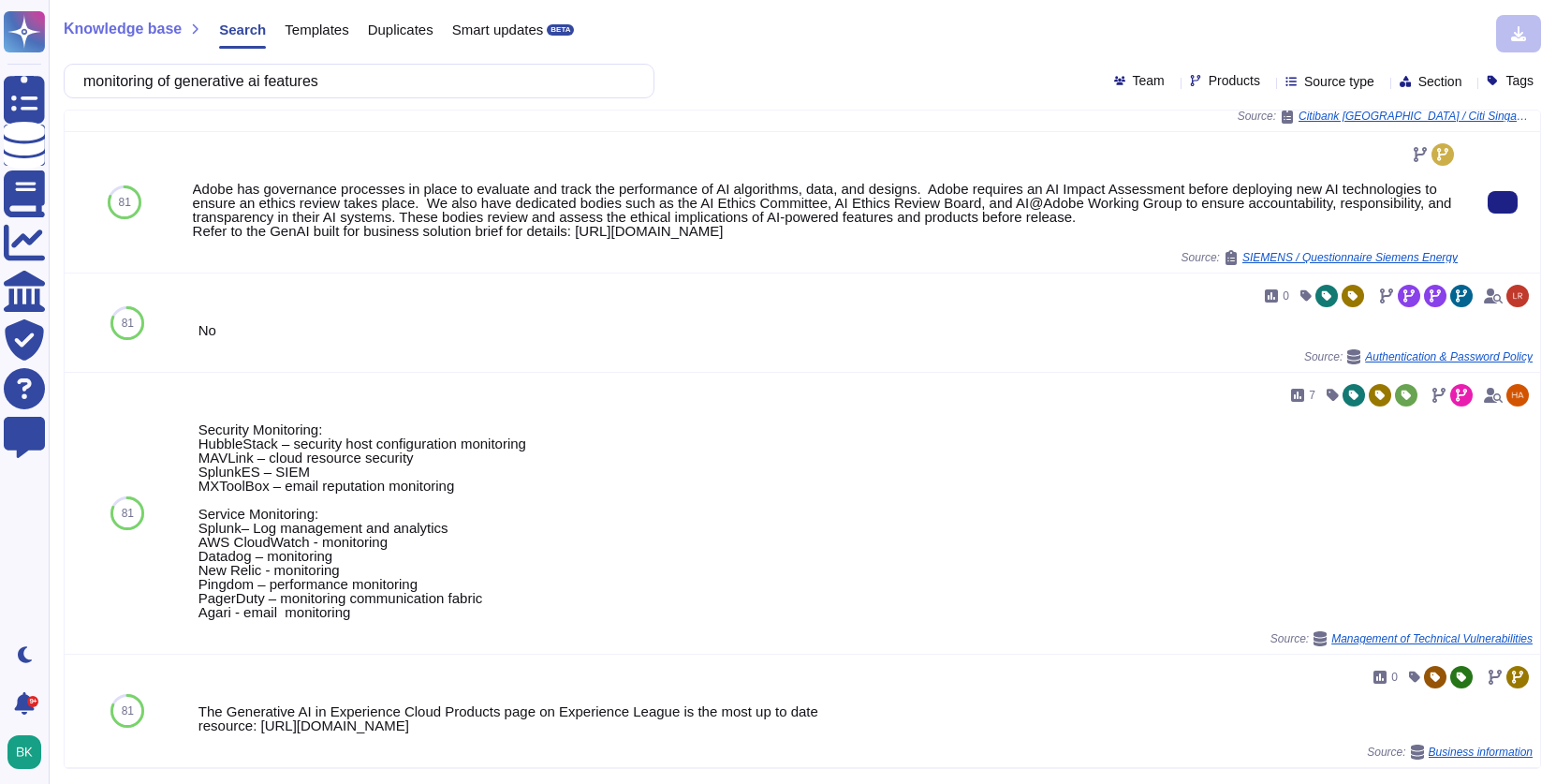
type input "monitoring of generative ai features"
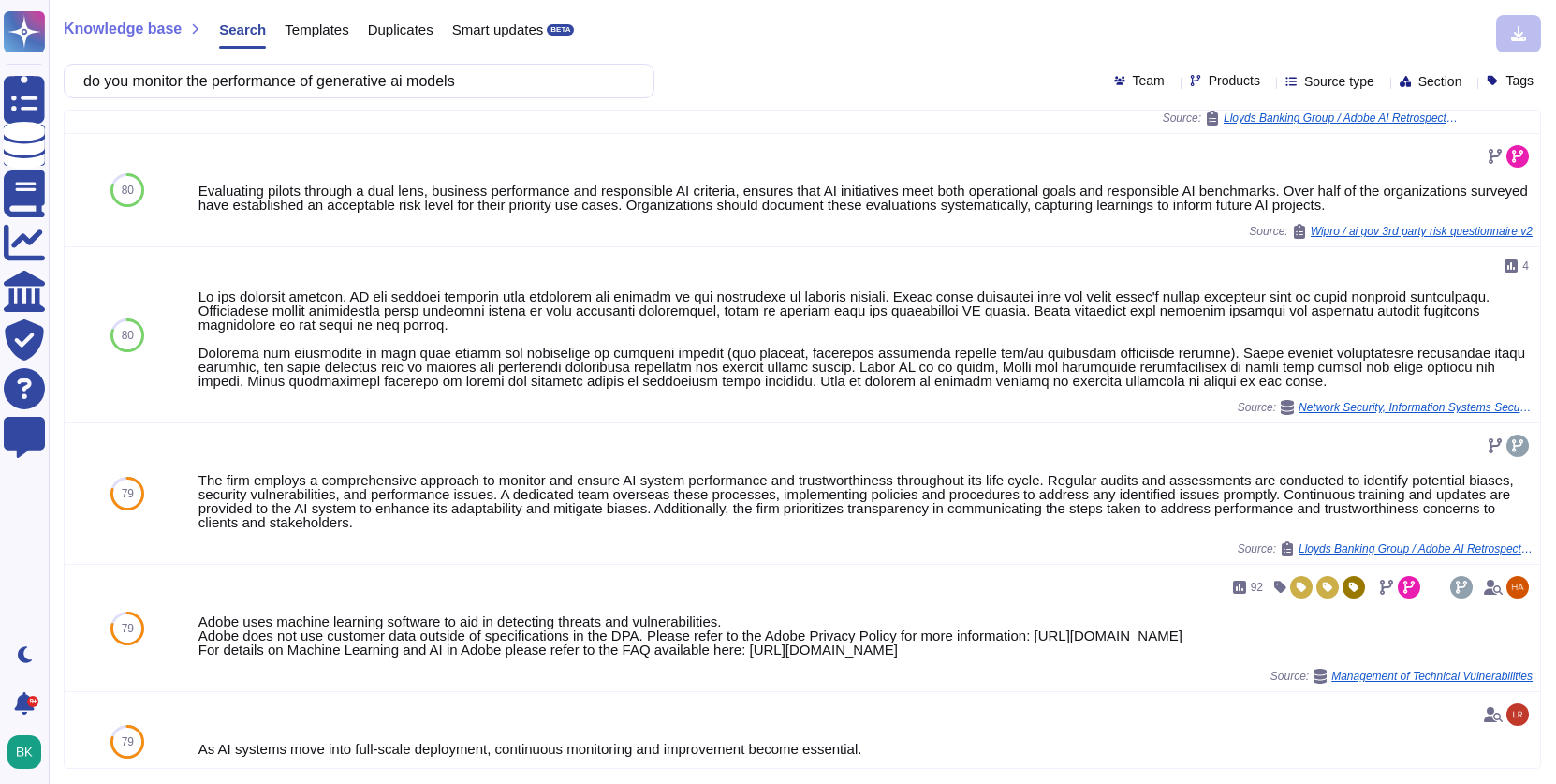
scroll to position [374, 0]
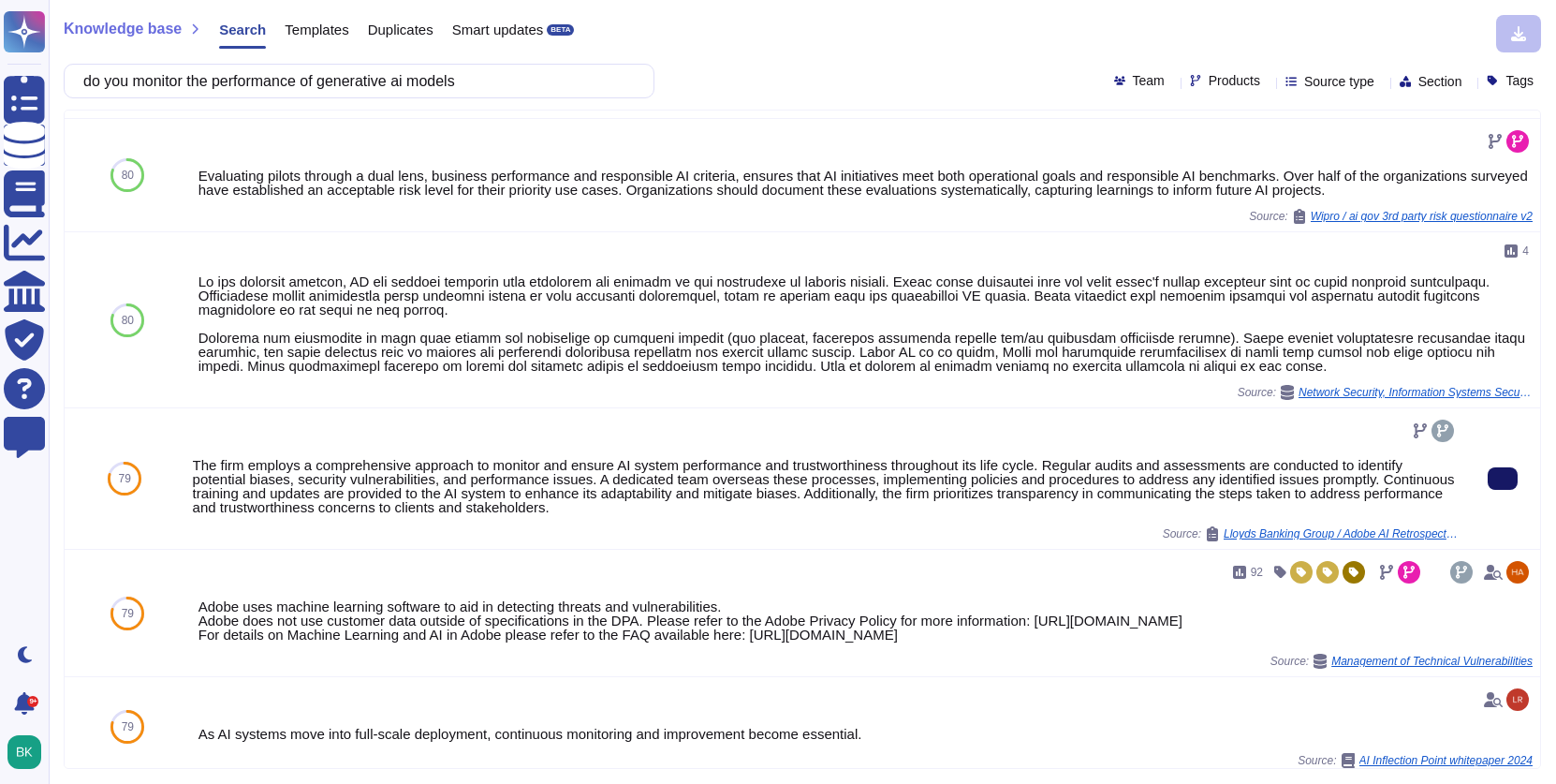
click at [1492, 479] on button at bounding box center [1503, 478] width 30 height 22
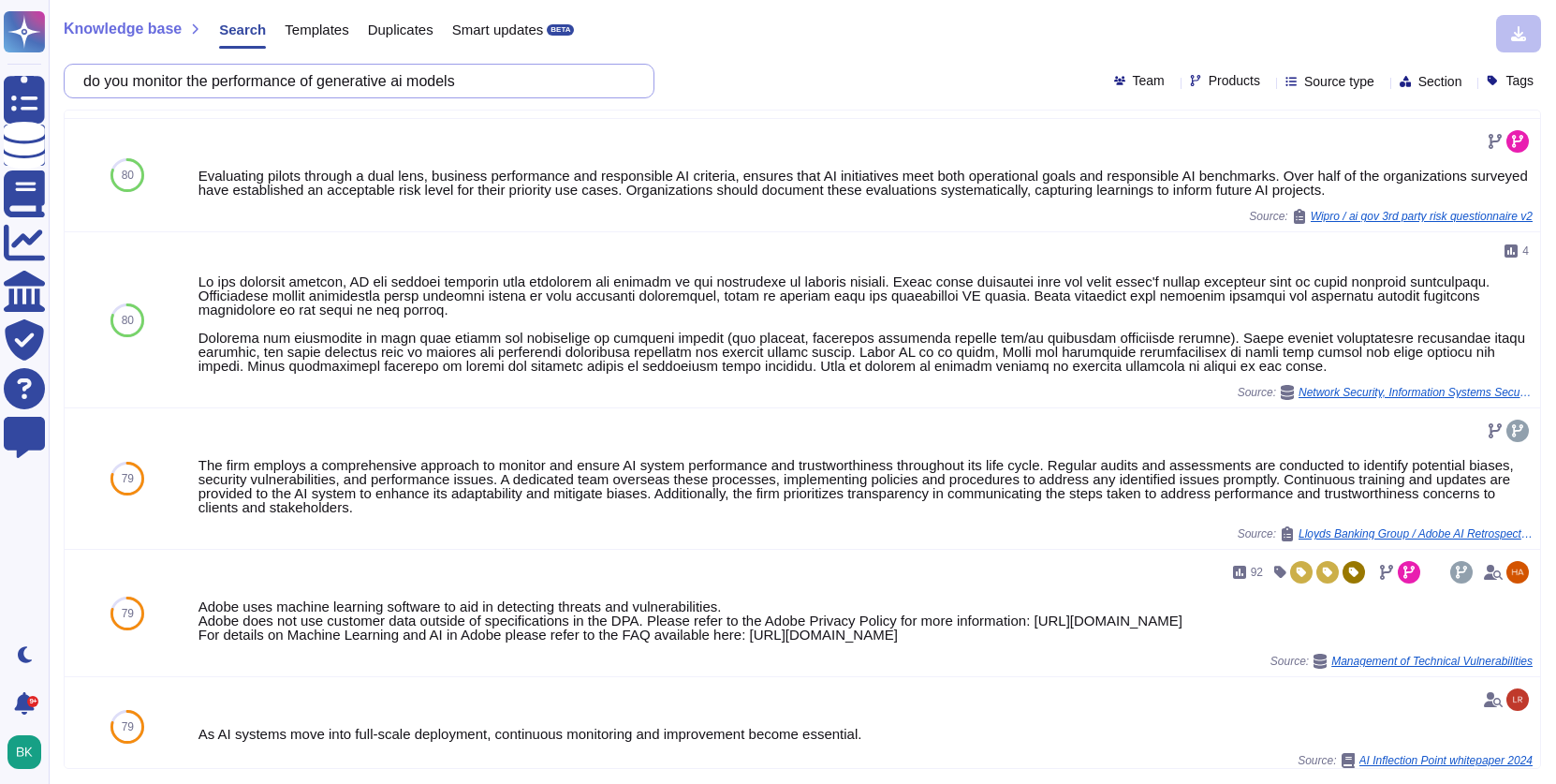
click at [247, 66] on input "do you monitor the performance of generative ai models" at bounding box center [354, 81] width 561 height 33
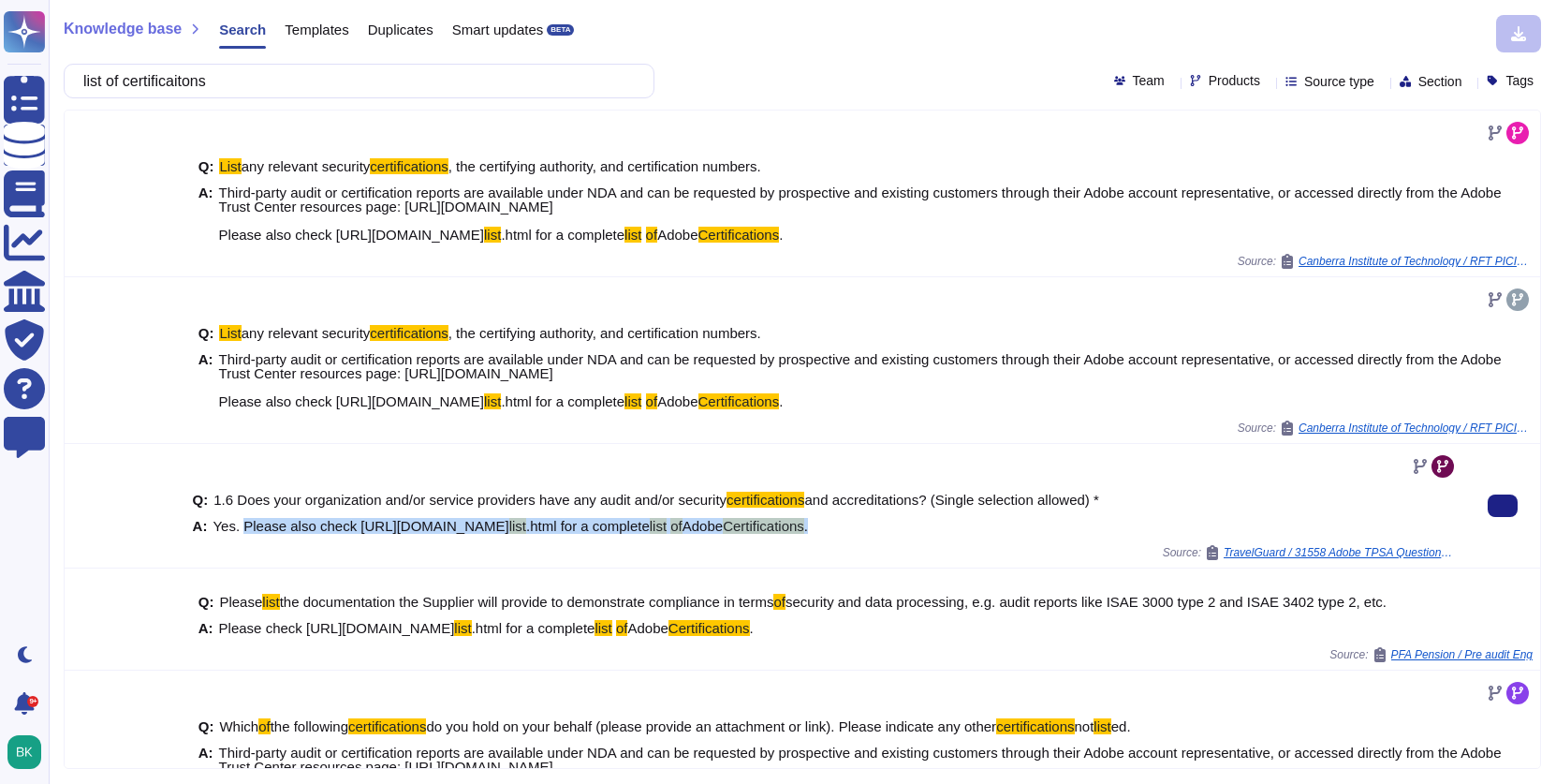
copy span "Please also check [URL][DOMAIN_NAME] list .html for a complete list of Adobe Ce…"
drag, startPoint x: 243, startPoint y: 523, endPoint x: 1131, endPoint y: 528, distance: 888.6
click at [1131, 528] on div "A: Yes. Please also check [URL][DOMAIN_NAME] list .html for a complete list of …" at bounding box center [825, 526] width 1265 height 14
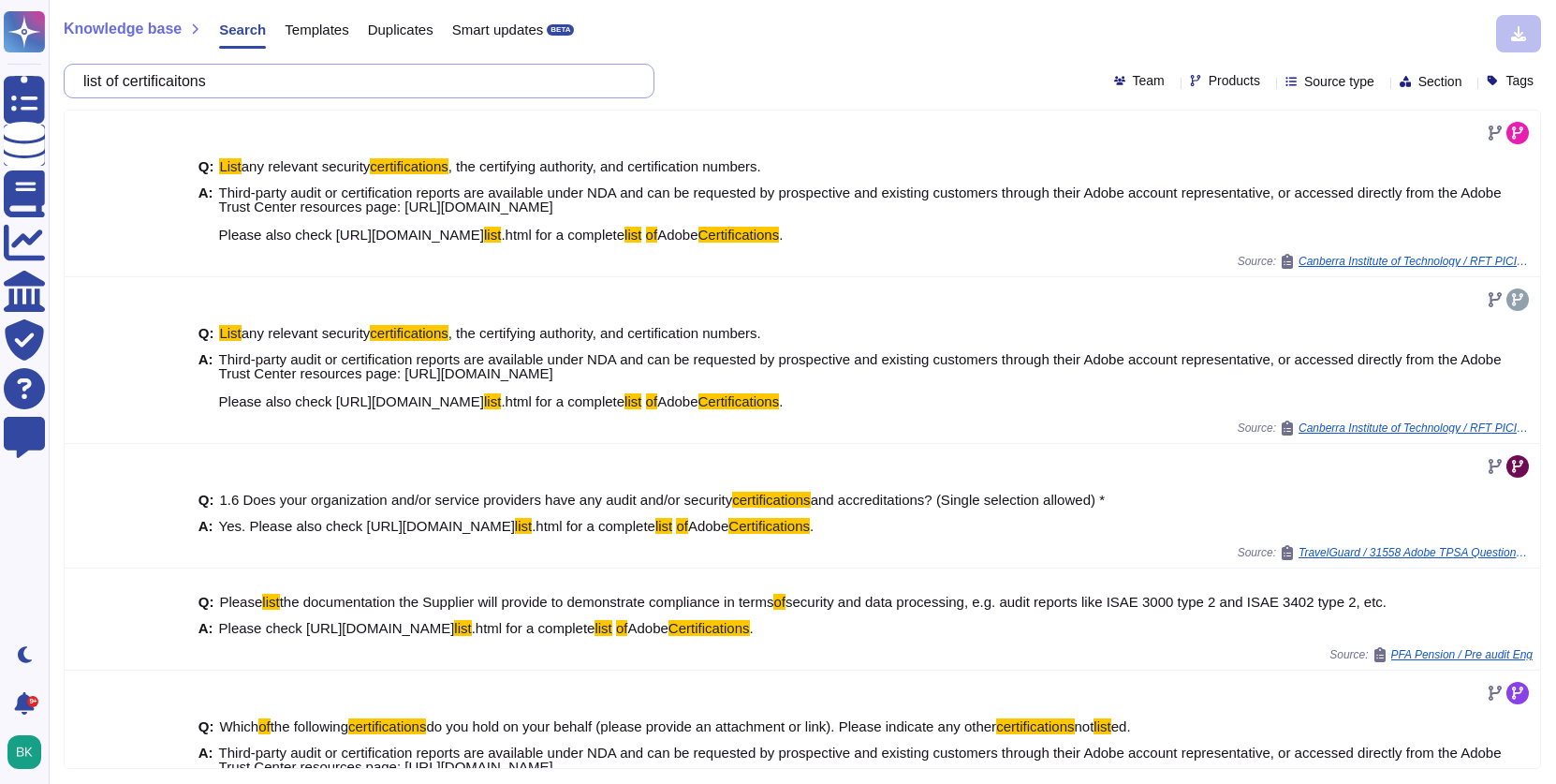
click at [287, 69] on input "list of certificaitons" at bounding box center [354, 81] width 561 height 33
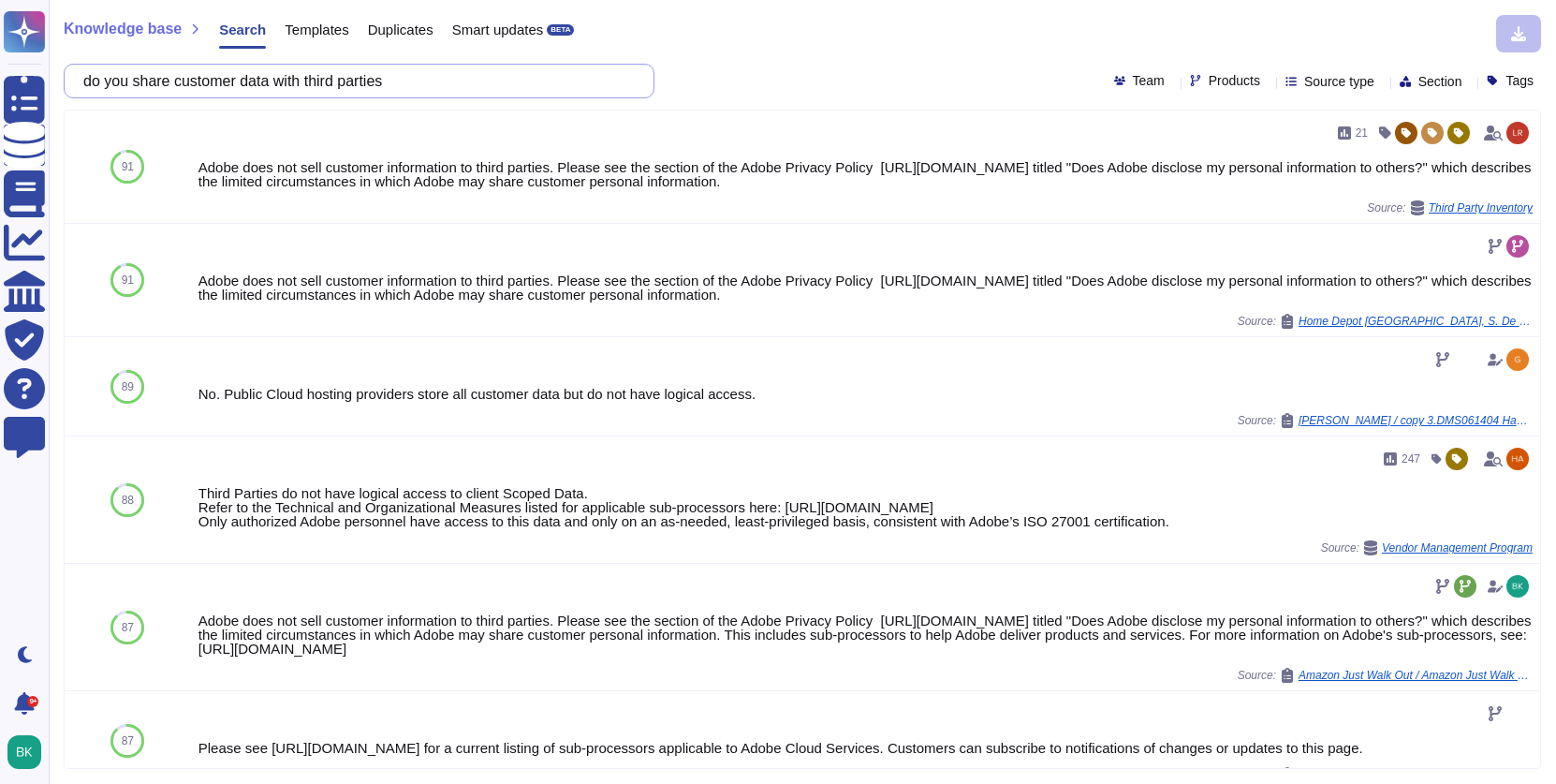
click at [344, 84] on input "do you share customer data with third parties" at bounding box center [354, 81] width 561 height 33
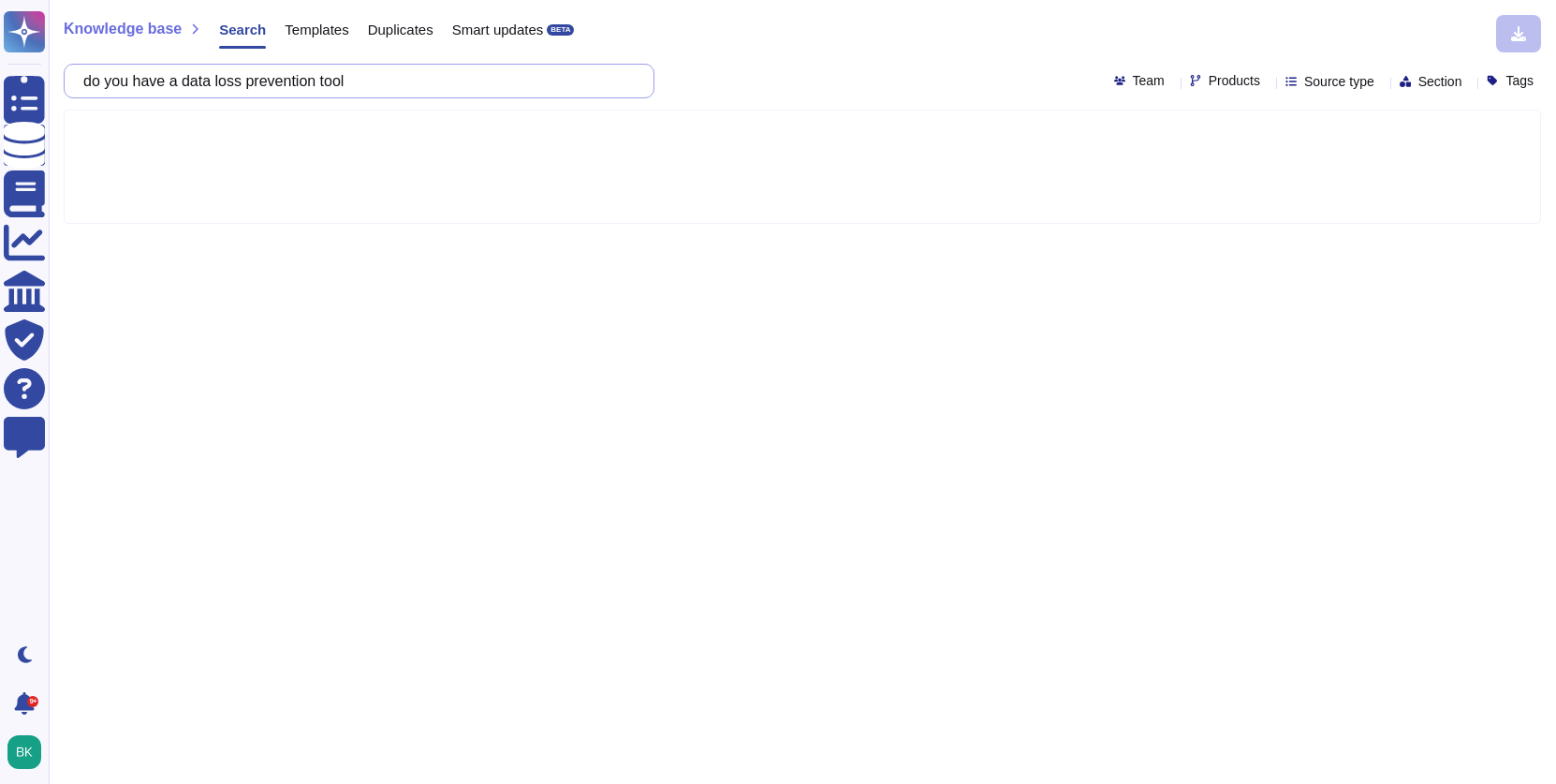
type input "do you have a data loss prevention tool"
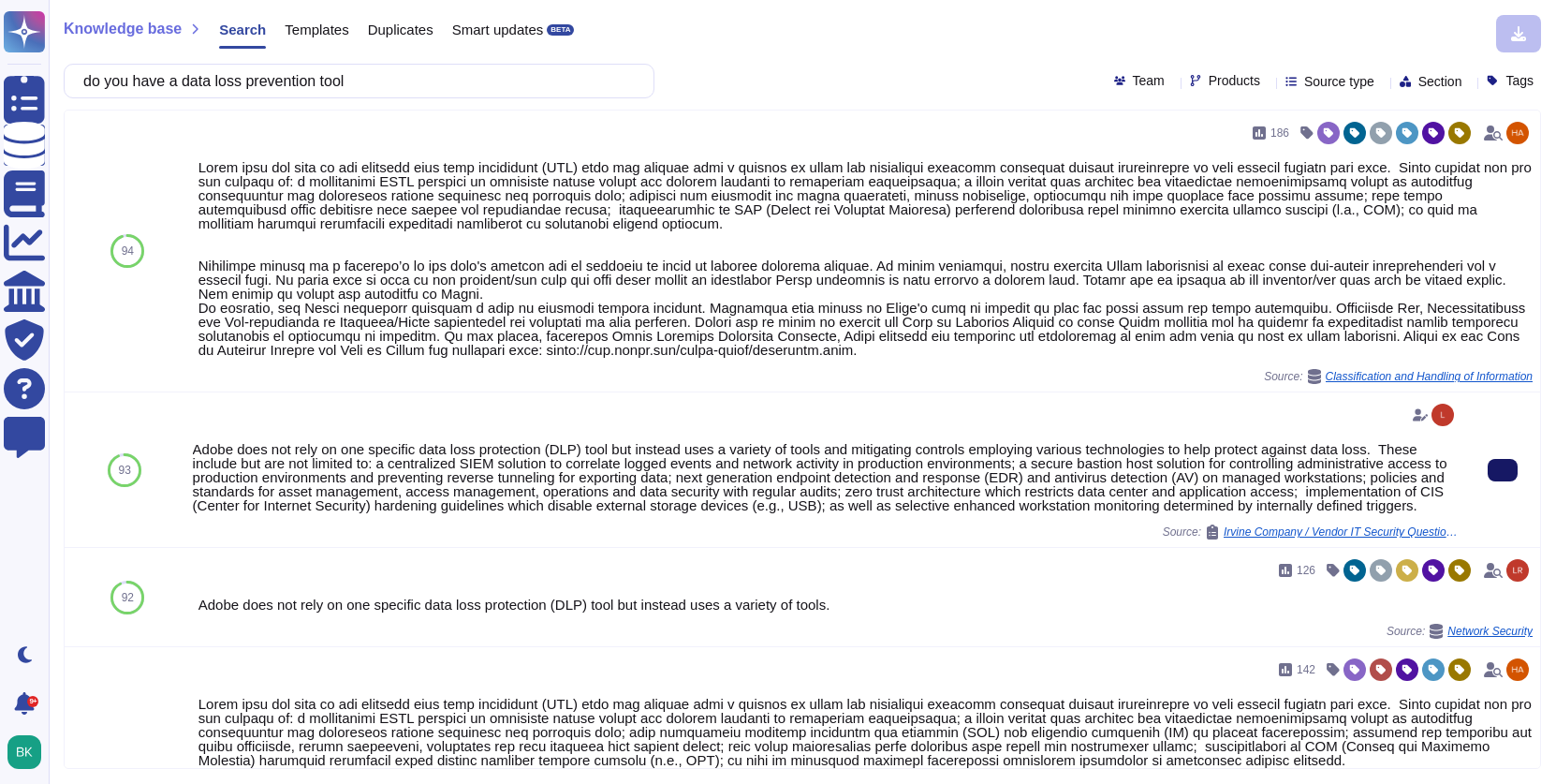
click at [1503, 470] on icon at bounding box center [1503, 470] width 0 height 0
